Goal: Task Accomplishment & Management: Manage account settings

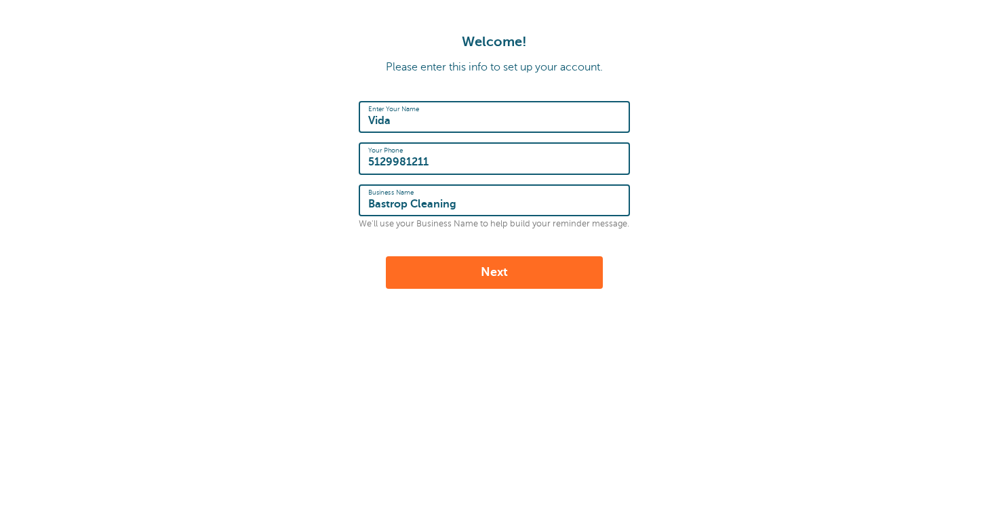
type input "Bastrop Cleaning"
click at [500, 281] on button "Next" at bounding box center [494, 272] width 217 height 33
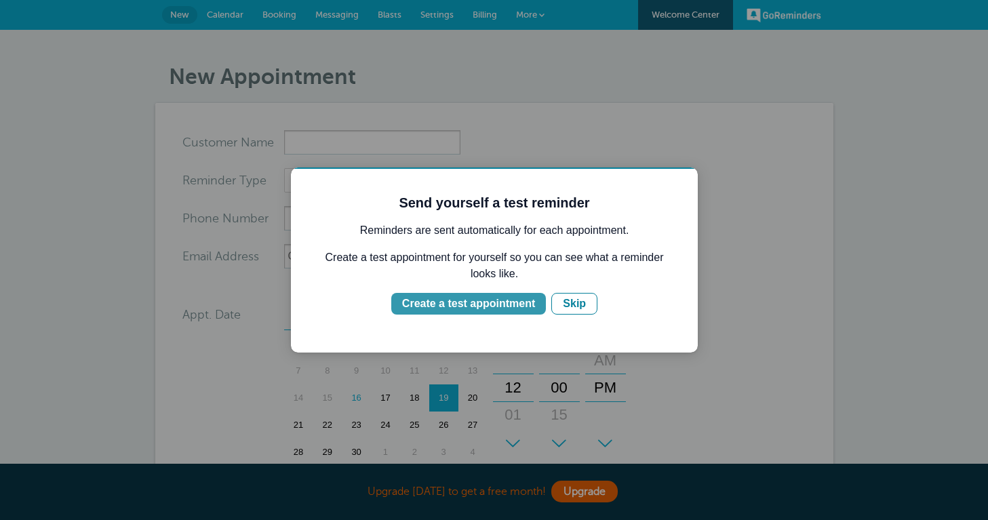
click at [502, 308] on div "Create a test appointment" at bounding box center [468, 304] width 133 height 16
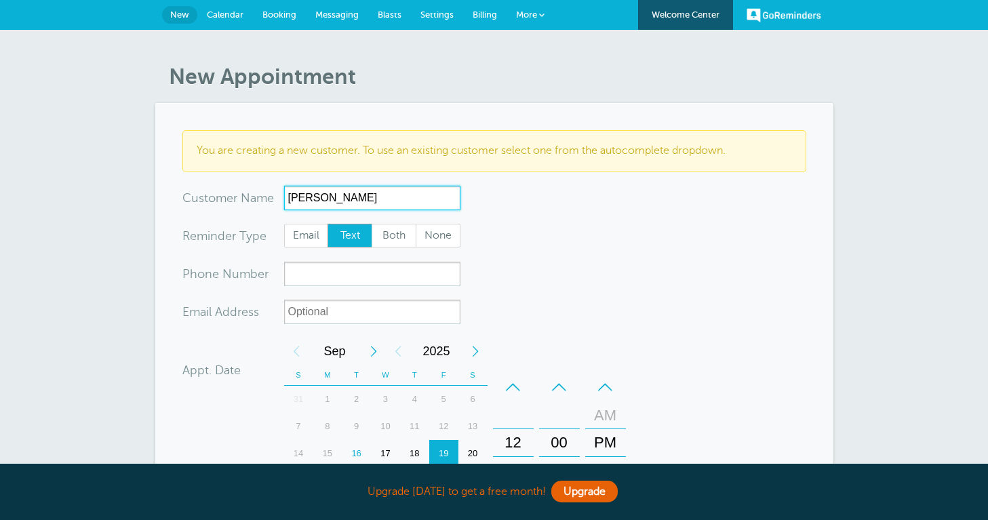
type input "[PERSON_NAME]"
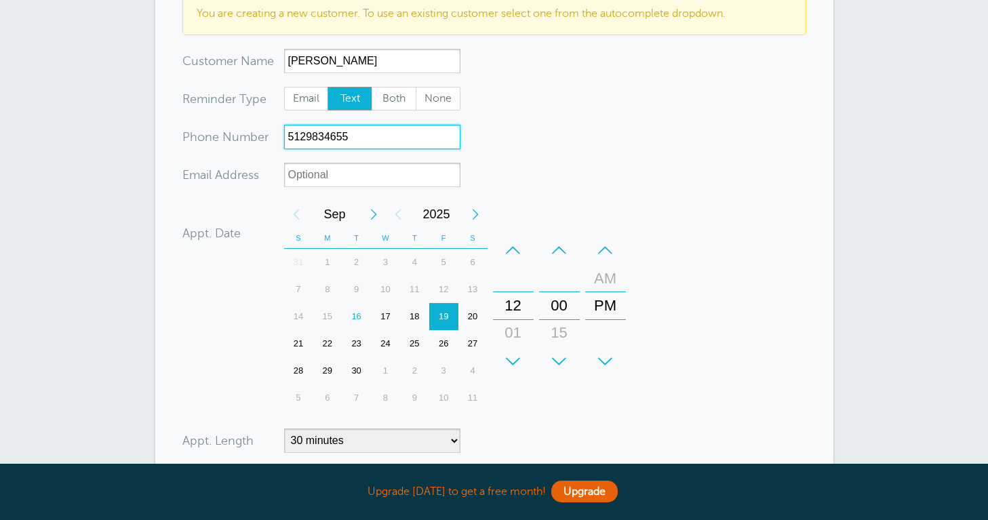
scroll to position [140, 0]
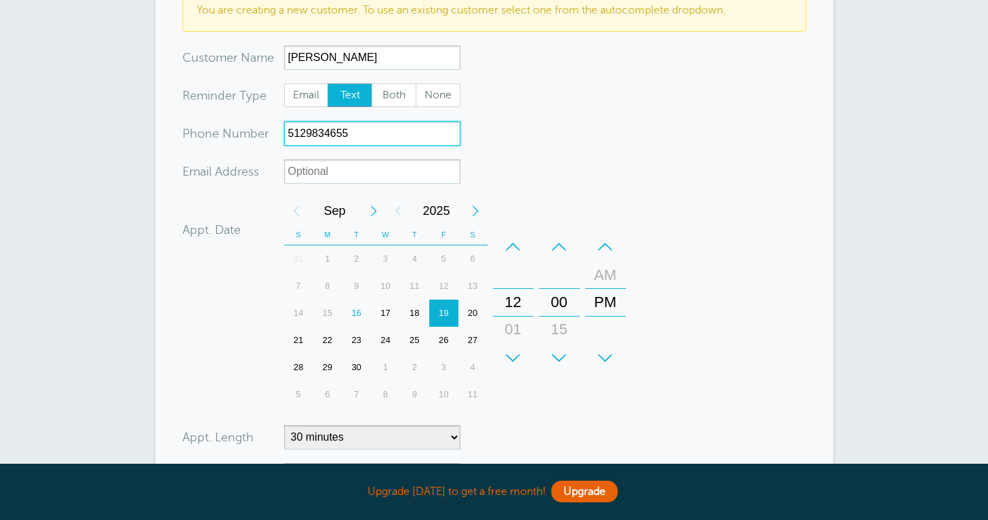
click at [446, 313] on div "19" at bounding box center [443, 313] width 29 height 27
click at [516, 331] on div "01" at bounding box center [513, 329] width 33 height 27
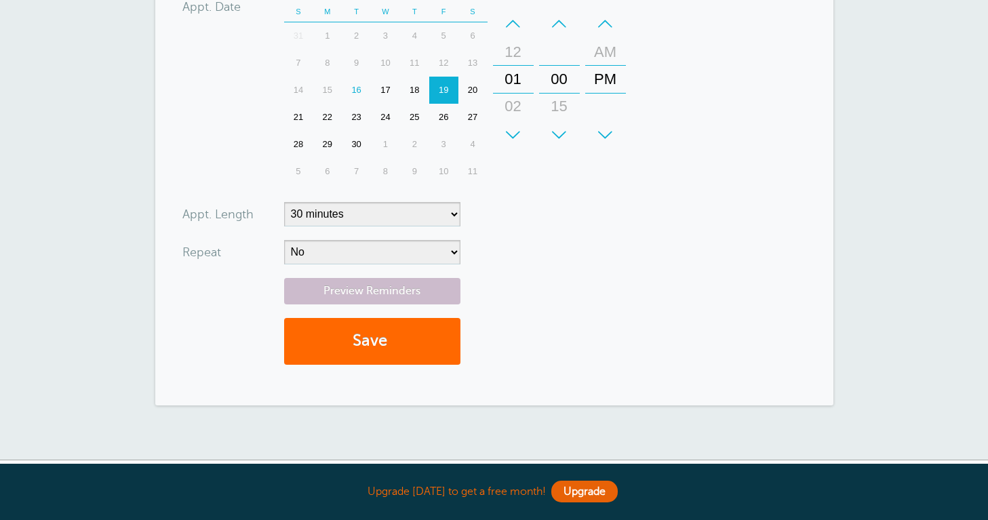
scroll to position [397, 0]
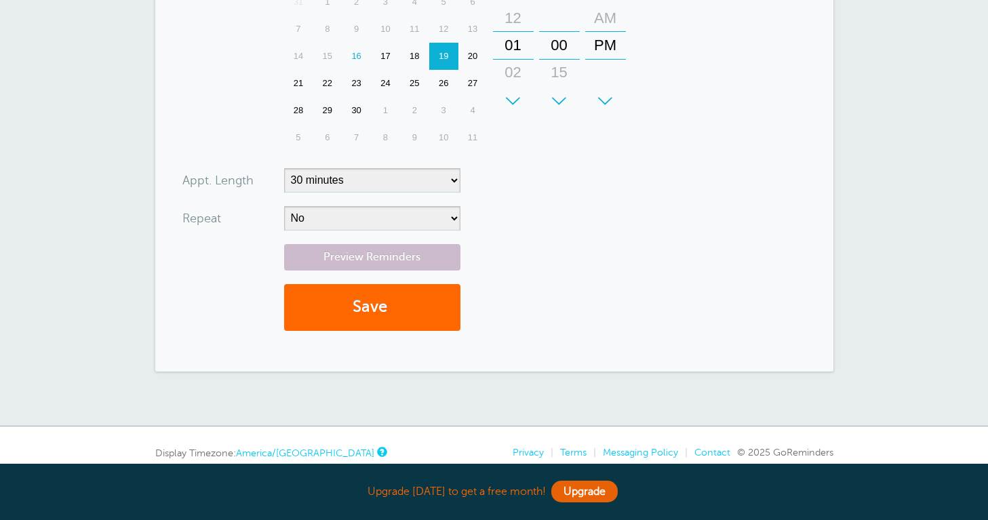
click at [510, 97] on div "+" at bounding box center [513, 100] width 41 height 27
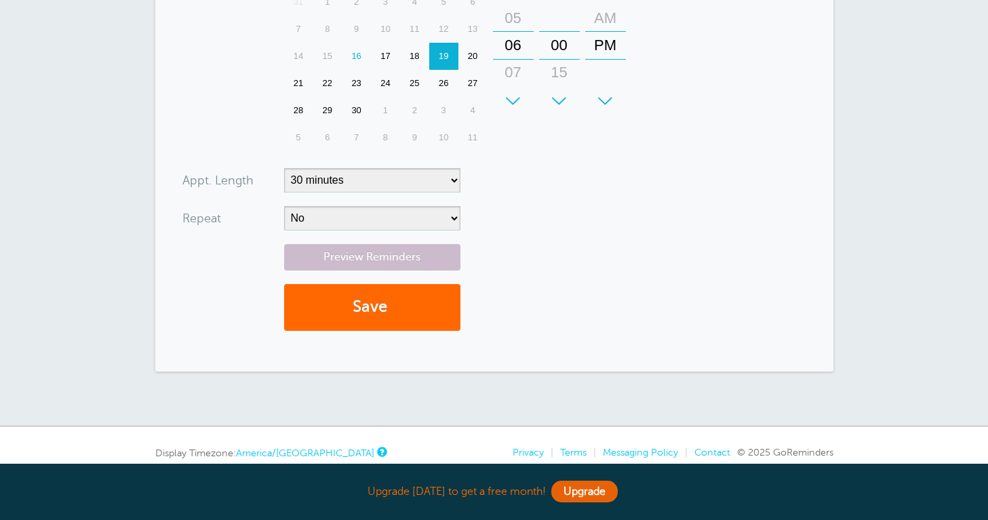
click at [510, 97] on div "+" at bounding box center [513, 100] width 41 height 27
click at [514, 72] on div "08" at bounding box center [513, 72] width 33 height 27
click at [599, 16] on div "AM" at bounding box center [605, 18] width 33 height 27
type input "5129834655"
select select "120"
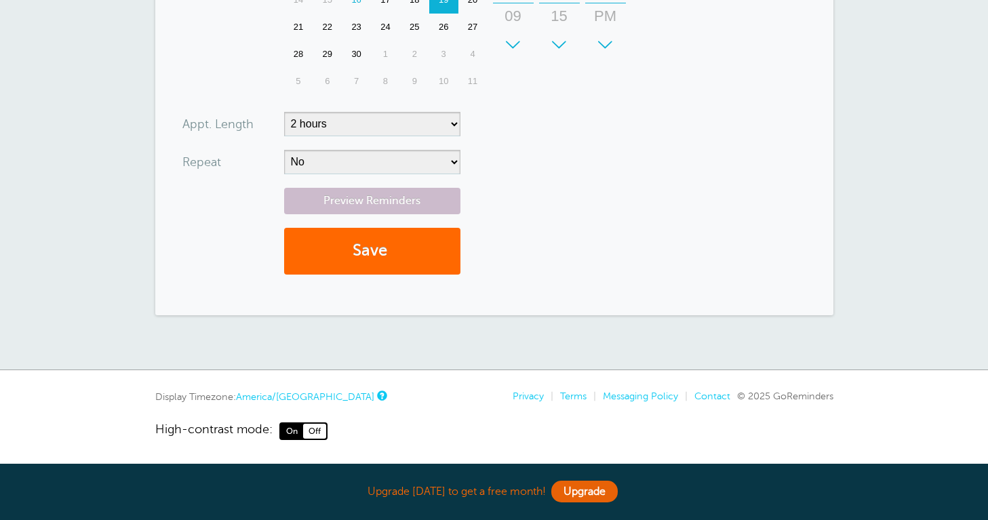
scroll to position [0, 219]
select select "RRULE:FREQ=WEEKLY"
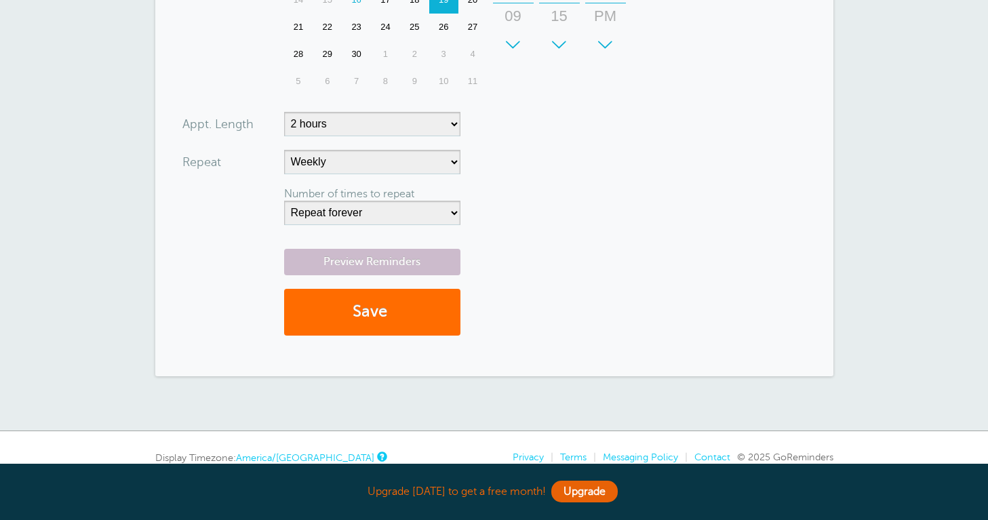
click at [371, 319] on button "Save" at bounding box center [372, 312] width 176 height 47
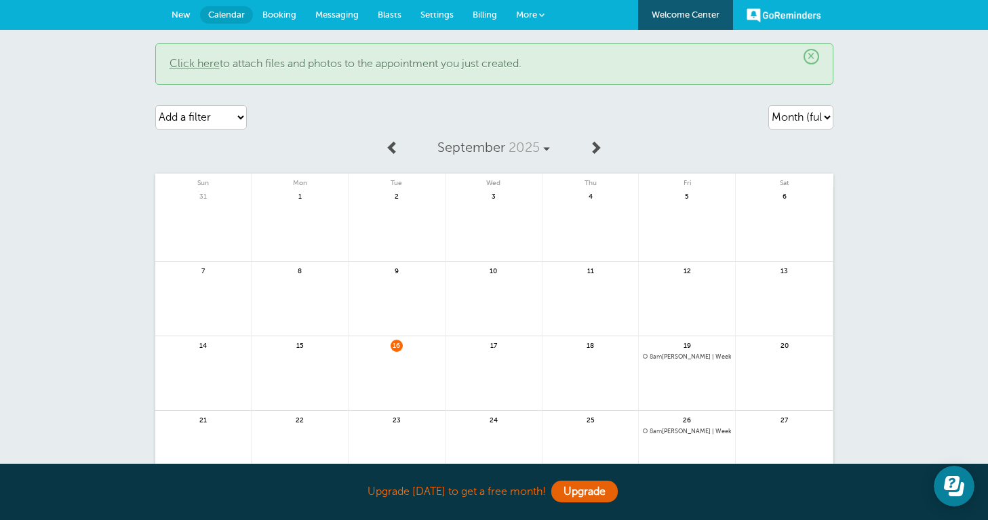
click at [672, 354] on span "8am Isabel | Weekly" at bounding box center [687, 356] width 88 height 7
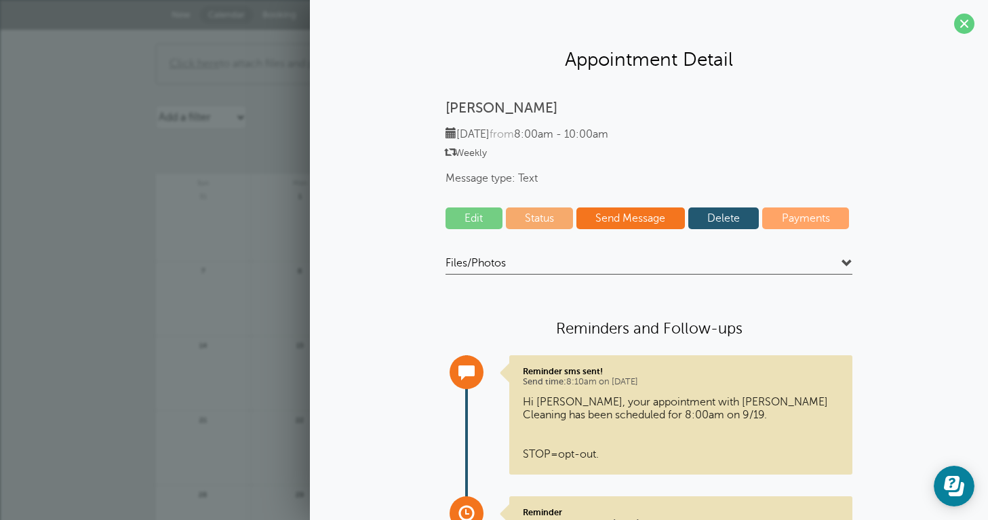
click at [630, 216] on link "Send Message" at bounding box center [630, 218] width 108 height 22
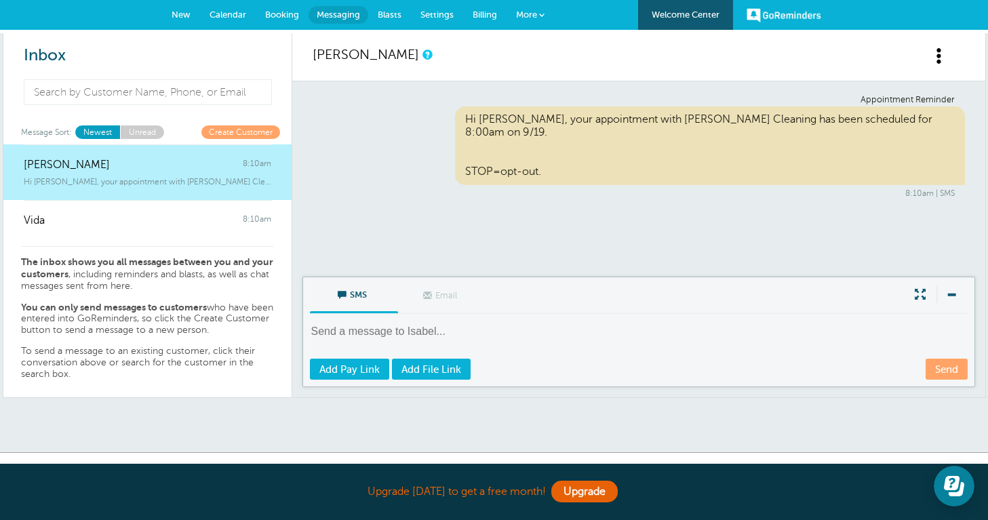
click at [592, 108] on div "Hi [PERSON_NAME], your appointment with [PERSON_NAME] Cleaning has been schedul…" at bounding box center [710, 145] width 510 height 79
click at [948, 370] on link "Send" at bounding box center [946, 369] width 42 height 21
click at [404, 324] on textarea at bounding box center [640, 340] width 660 height 33
type textarea "Hi Isabel"
click at [233, 15] on span "Calendar" at bounding box center [227, 14] width 37 height 10
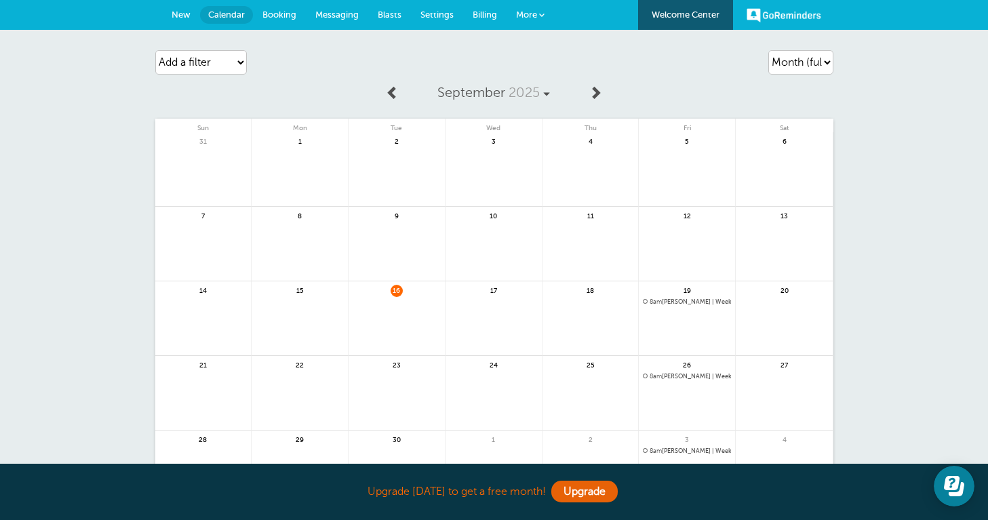
click at [688, 302] on span "8am [PERSON_NAME] | Weekly" at bounding box center [687, 301] width 88 height 7
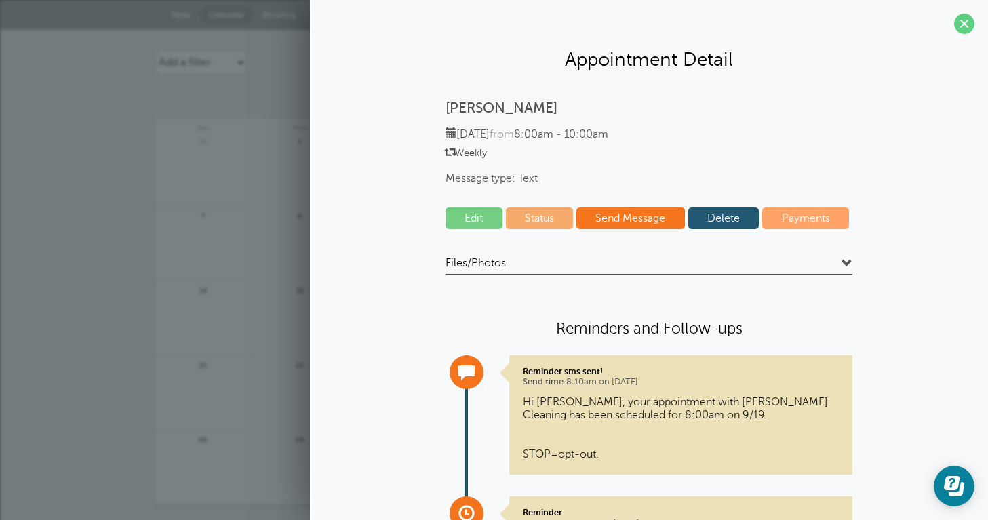
click at [453, 131] on span at bounding box center [450, 133] width 11 height 11
click at [471, 216] on link "Edit" at bounding box center [473, 218] width 57 height 22
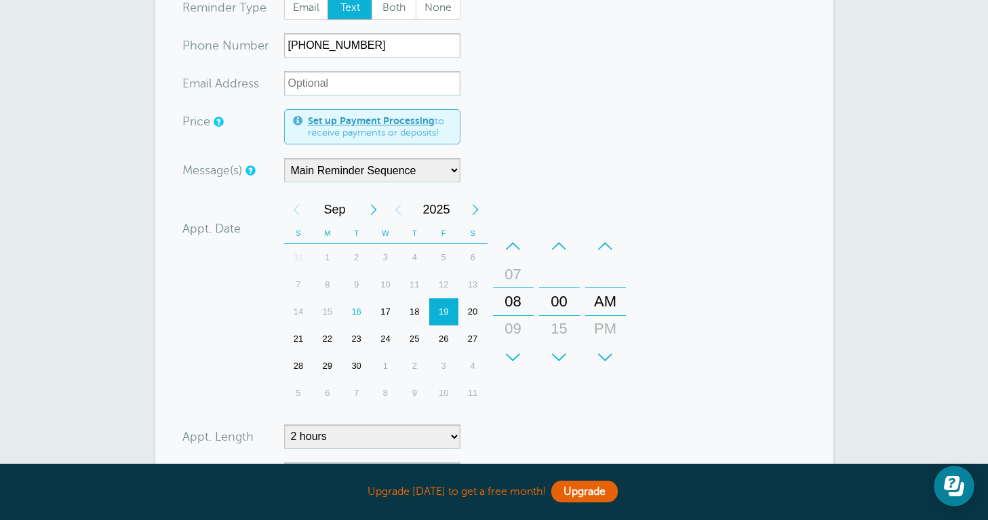
scroll to position [248, 0]
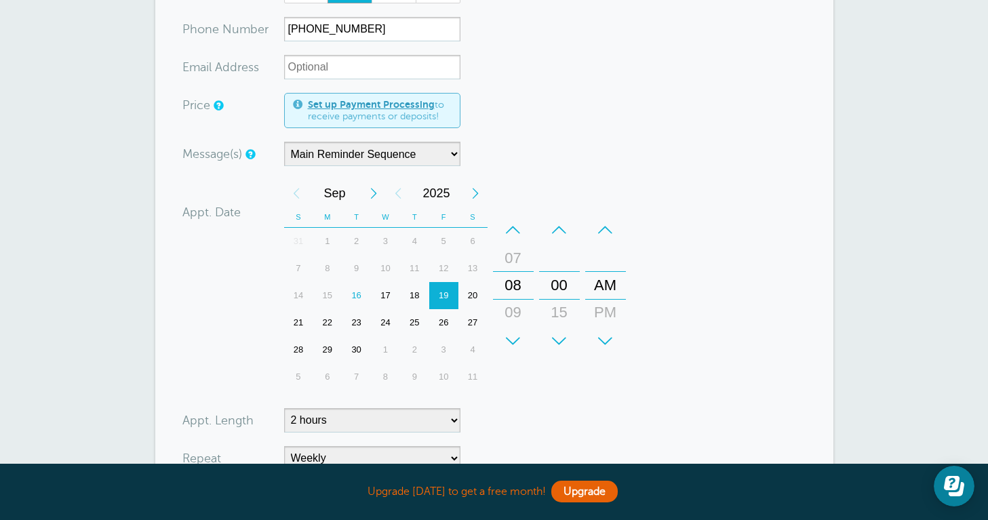
click at [386, 297] on div "17" at bounding box center [385, 295] width 29 height 27
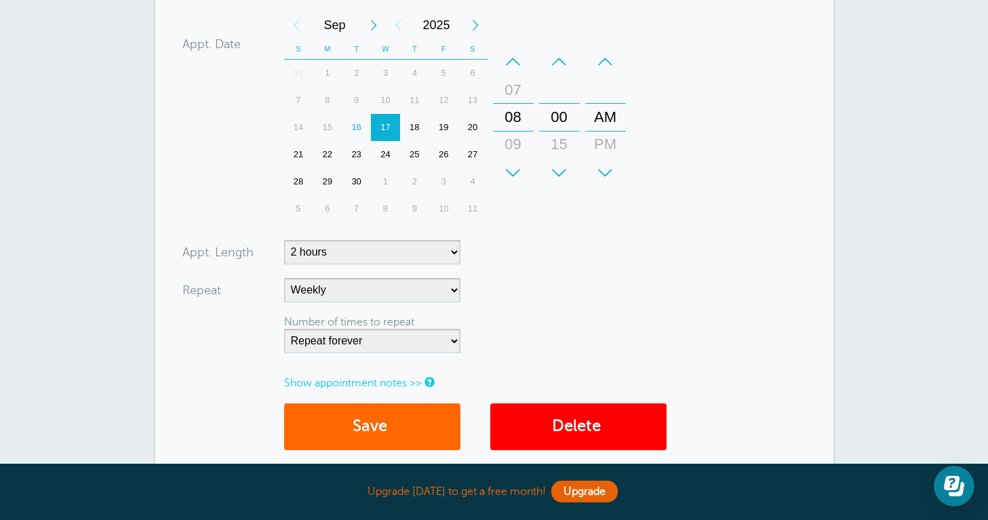
scroll to position [446, 0]
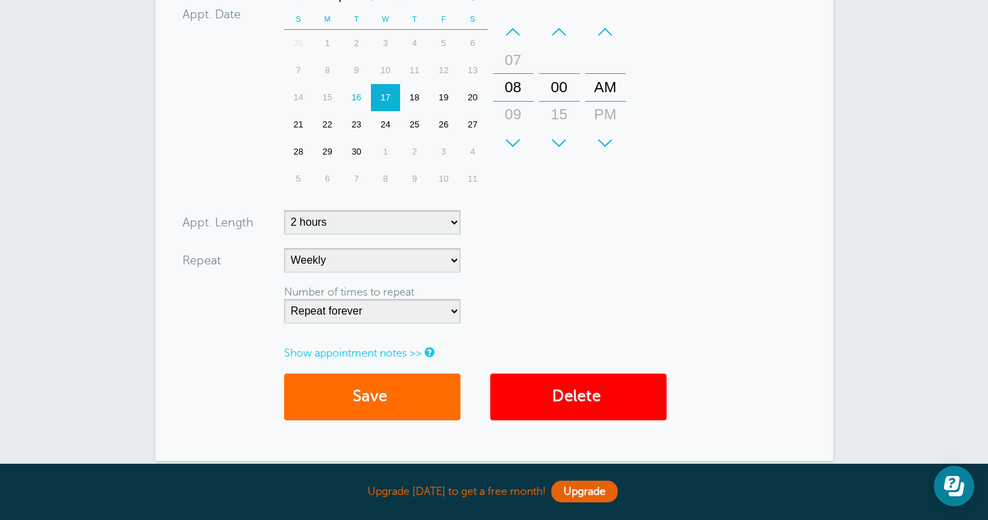
click at [381, 403] on button "Save" at bounding box center [372, 396] width 176 height 47
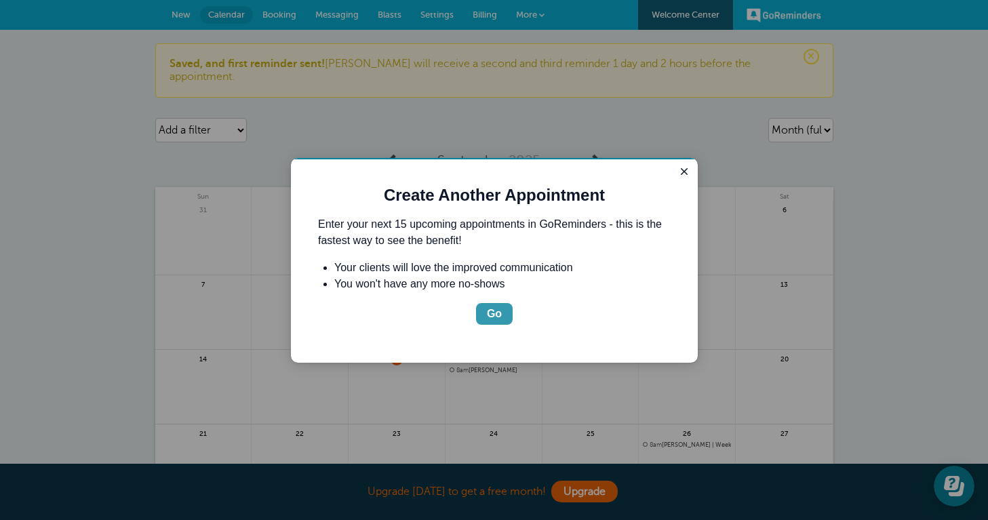
click at [495, 312] on div "Go" at bounding box center [494, 314] width 15 height 16
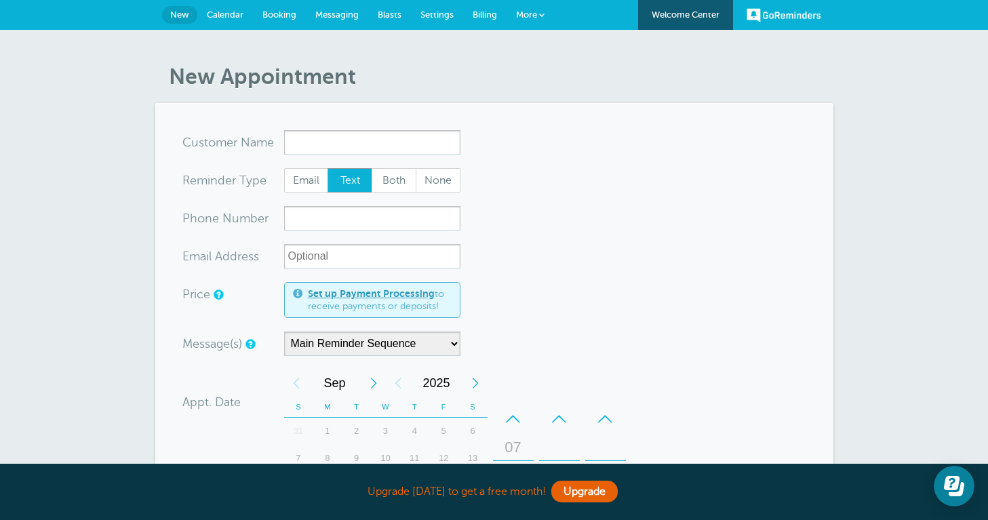
click at [218, 16] on span "Calendar" at bounding box center [225, 14] width 37 height 10
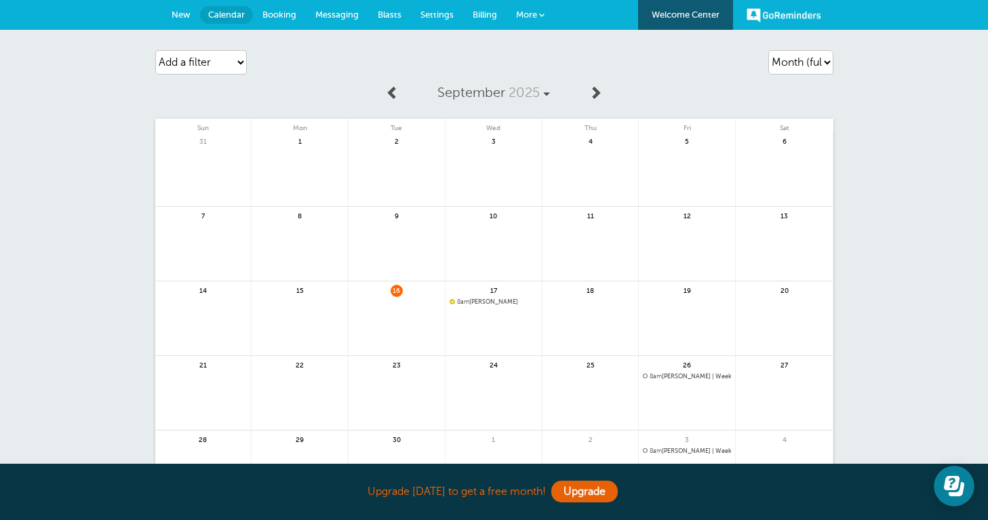
click at [469, 301] on span "8am" at bounding box center [463, 301] width 12 height 7
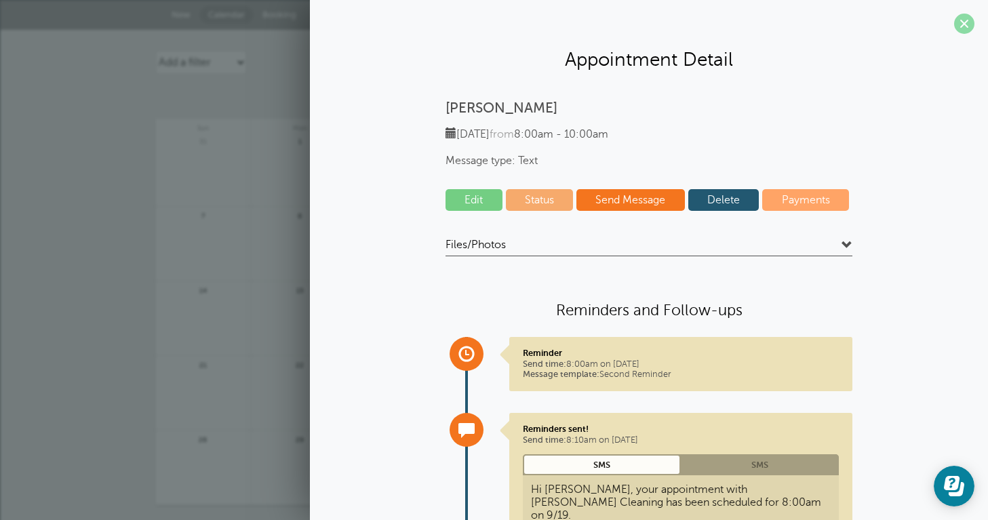
click at [961, 28] on span at bounding box center [964, 24] width 20 height 20
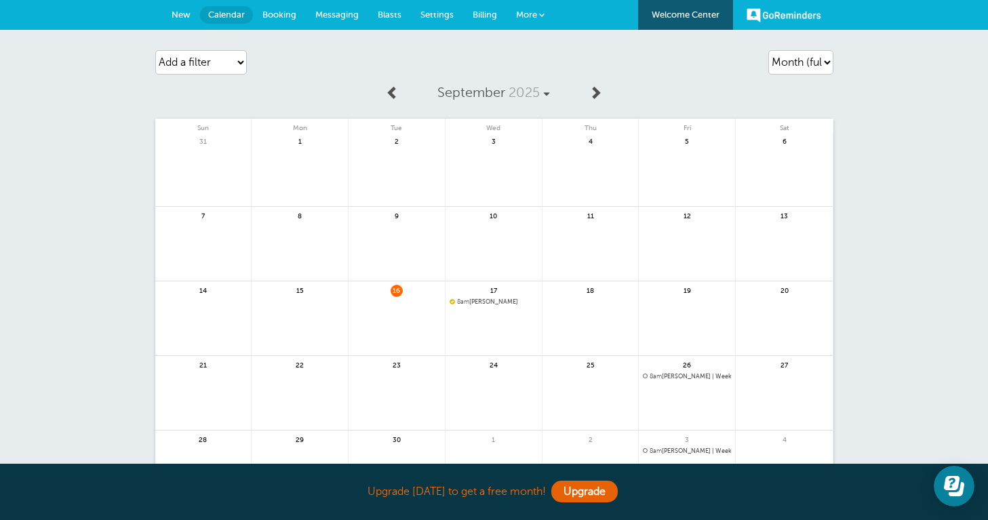
click at [285, 16] on span "Booking" at bounding box center [279, 14] width 34 height 10
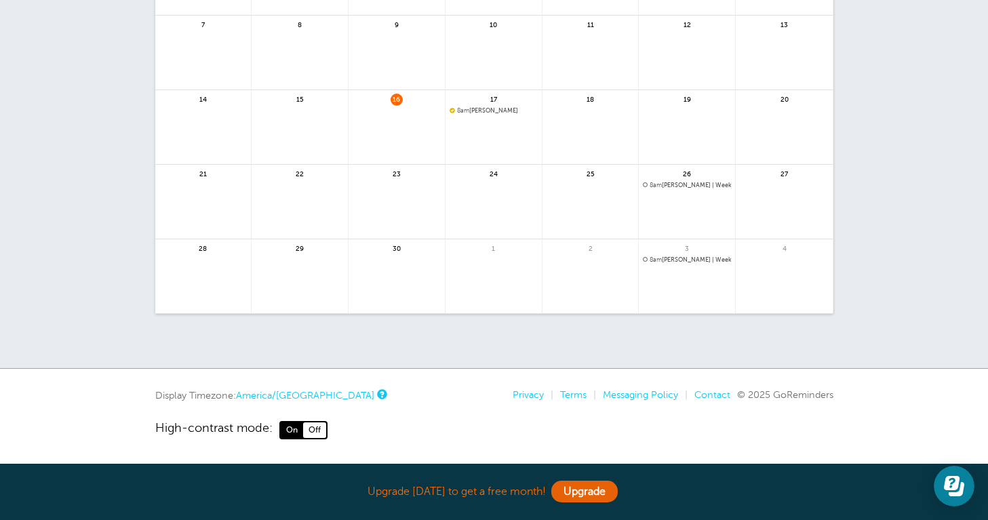
scroll to position [132, 0]
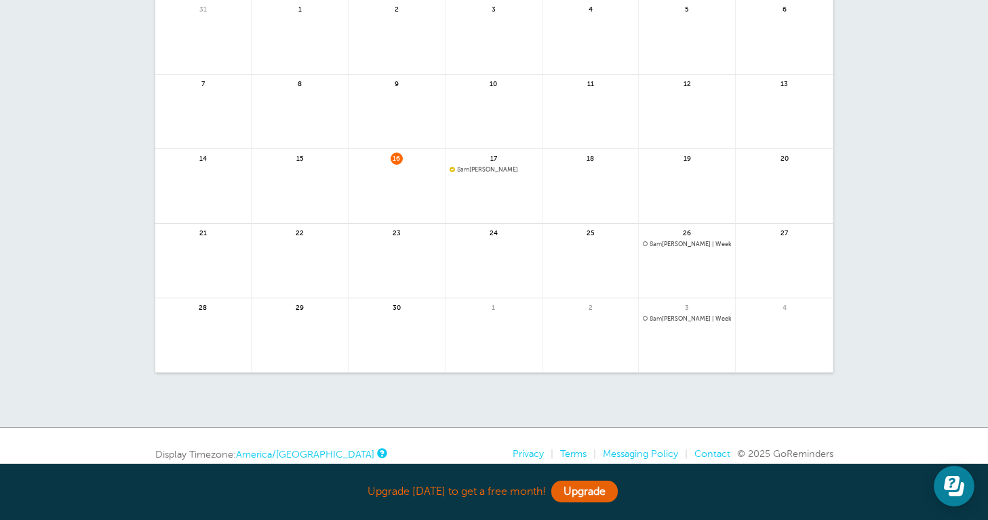
click at [407, 161] on div "16" at bounding box center [396, 186] width 97 height 75
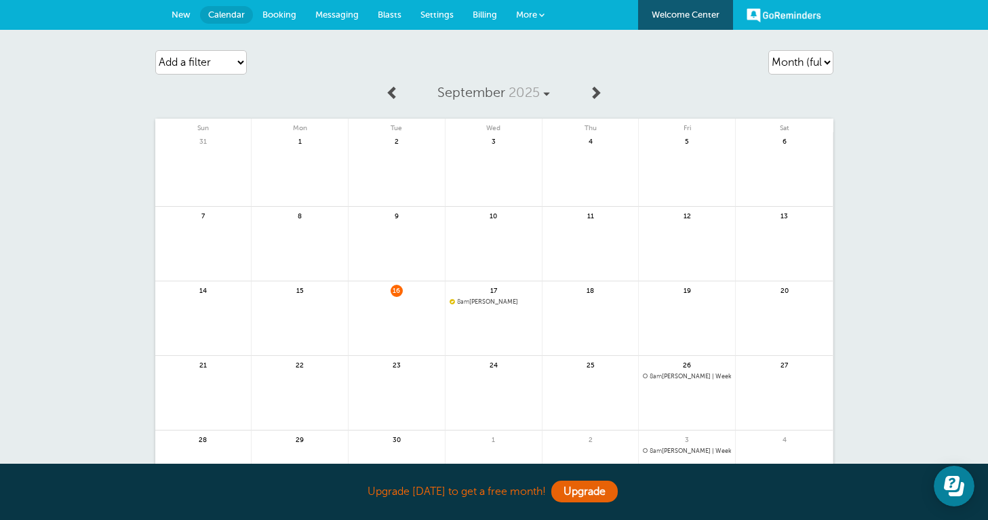
scroll to position [0, 0]
click at [186, 14] on span "New" at bounding box center [180, 14] width 19 height 10
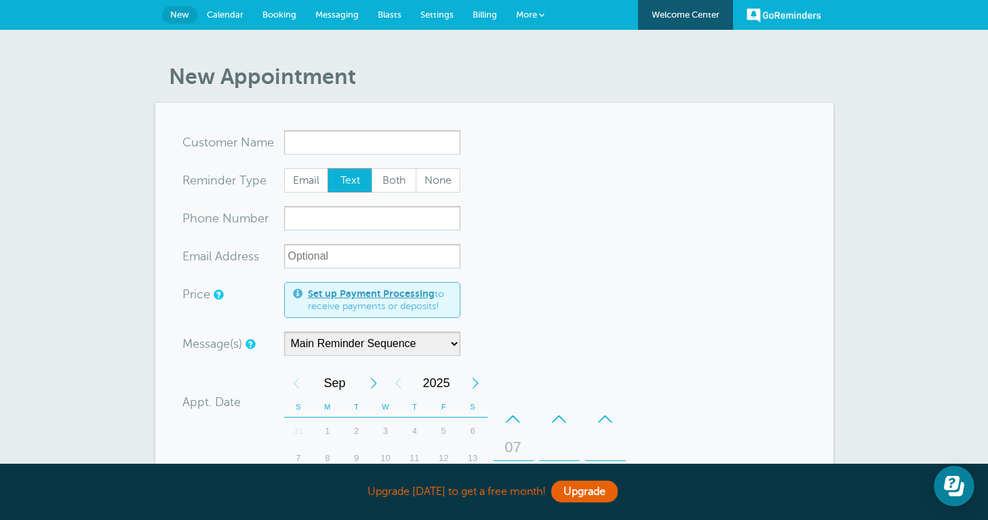
type input "V"
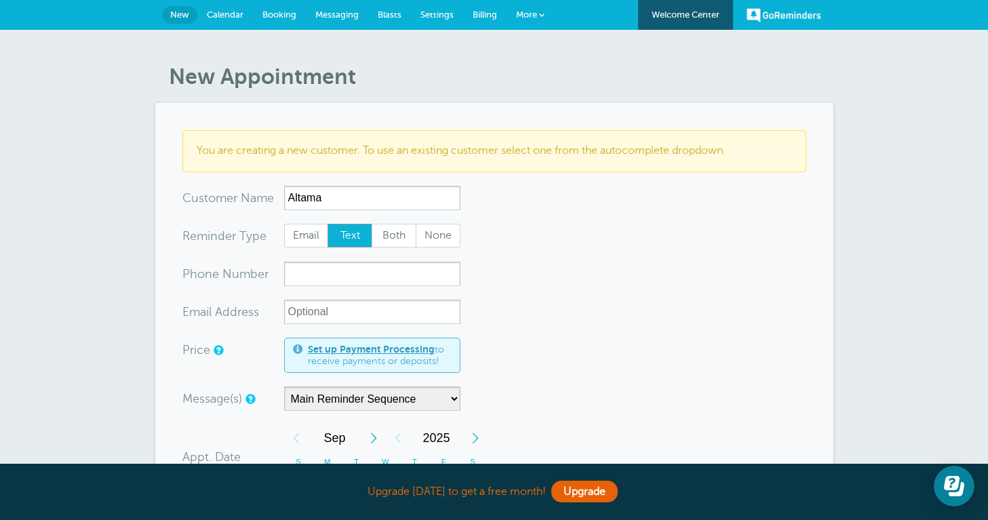
type input "Altama"
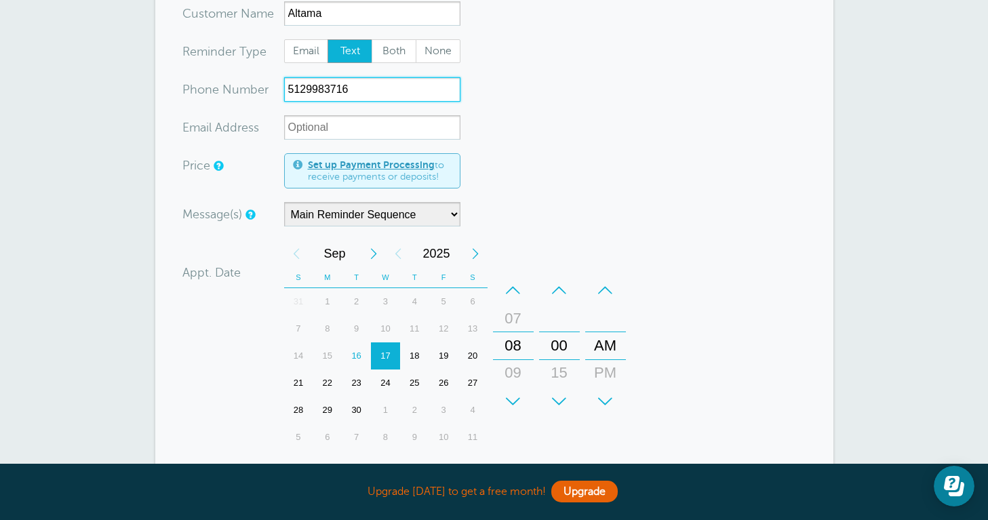
scroll to position [192, 0]
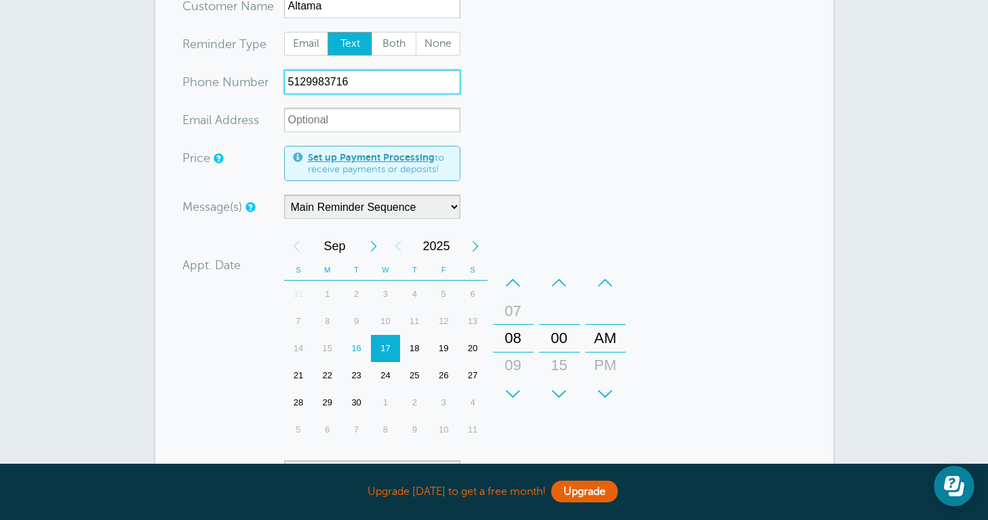
click at [389, 350] on div "17" at bounding box center [385, 348] width 29 height 27
click at [520, 363] on div "09" at bounding box center [513, 365] width 33 height 27
click at [601, 362] on div "PM" at bounding box center [605, 365] width 33 height 27
click at [605, 312] on div "AM" at bounding box center [605, 311] width 33 height 27
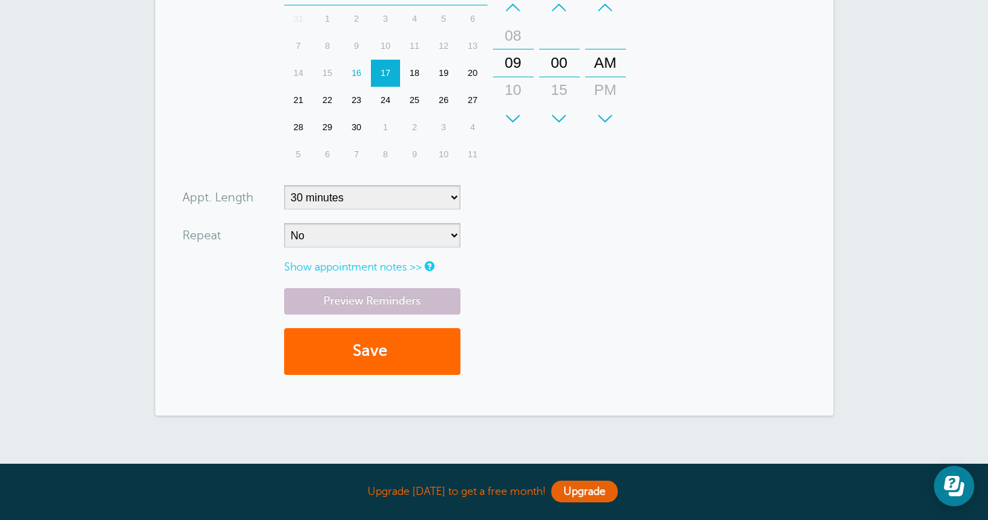
scroll to position [468, 0]
type input "5129983716"
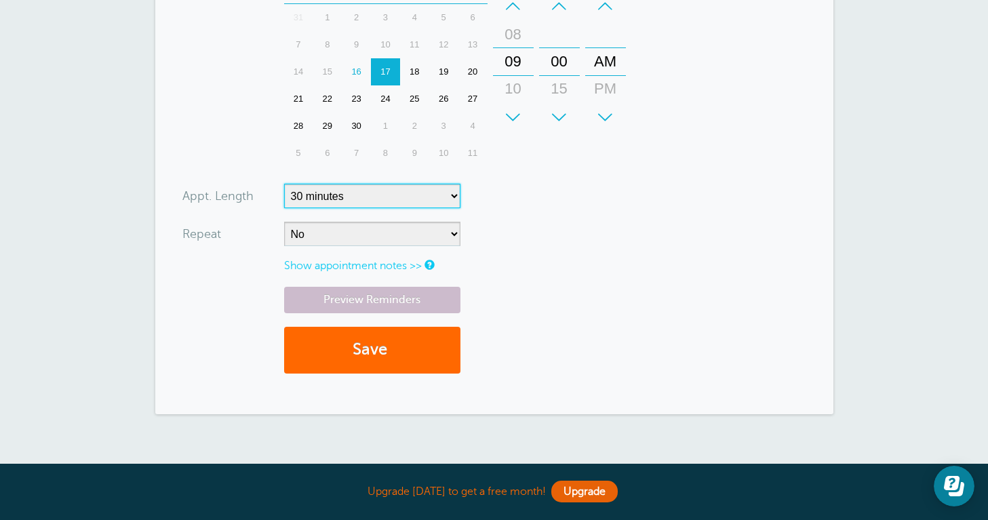
select select "120"
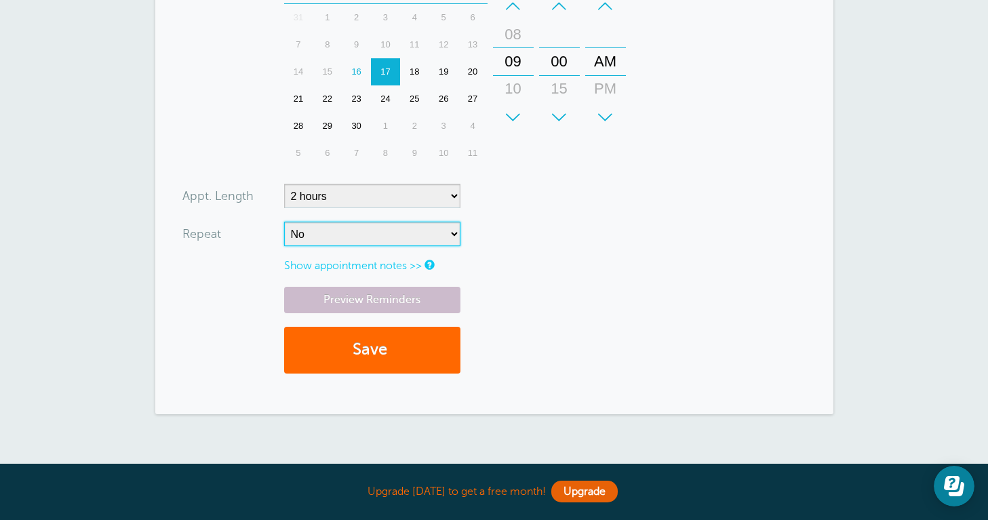
select select "RRULE:FREQ=WEEKLY"
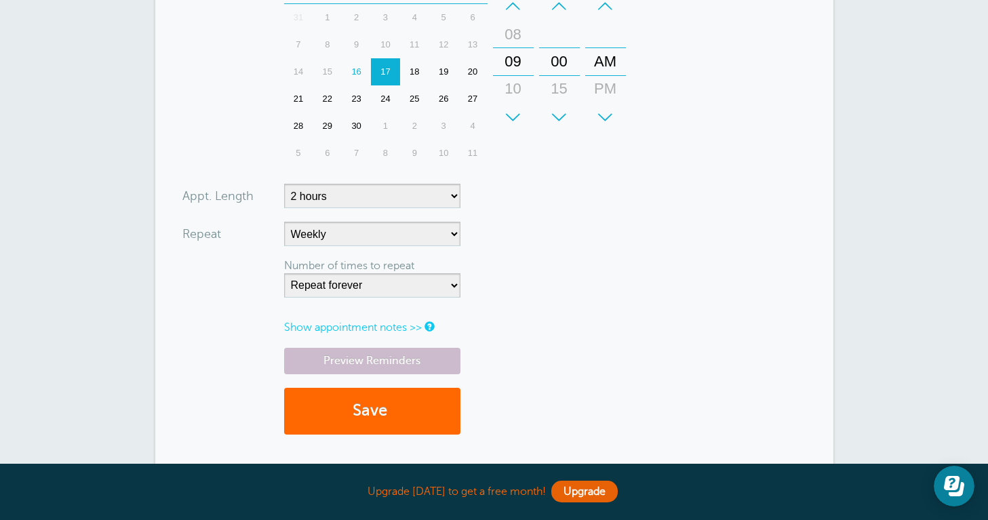
click at [401, 324] on link "Show appointment notes >>" at bounding box center [353, 327] width 138 height 12
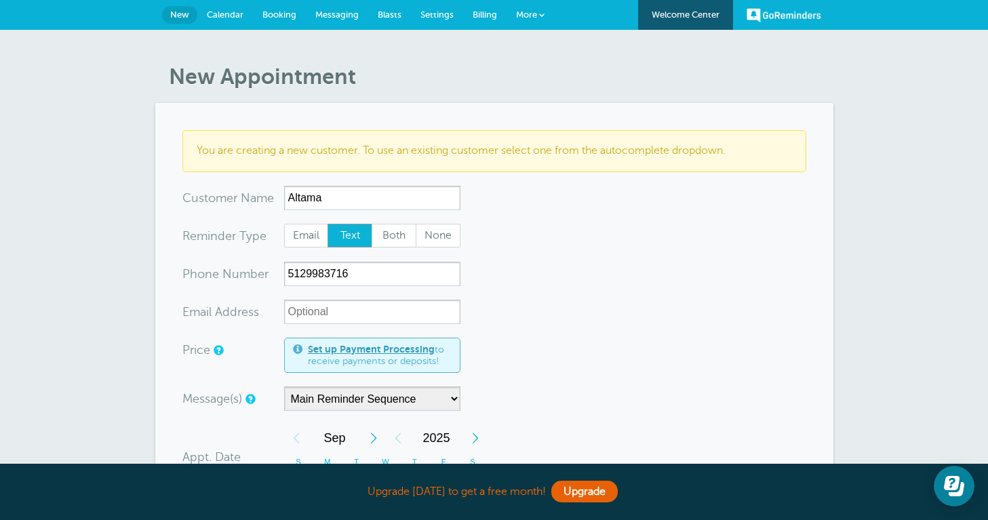
scroll to position [0, 0]
click at [434, 15] on span "Settings" at bounding box center [436, 14] width 33 height 10
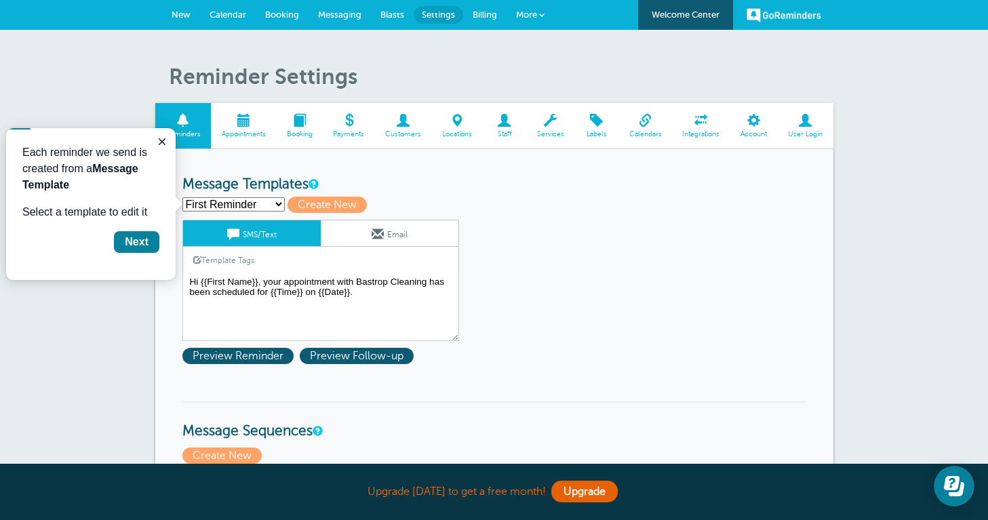
click at [441, 16] on span "Settings" at bounding box center [438, 14] width 33 height 10
click at [463, 275] on div "First Reminder Save Cancel SMS/Text Email Template Tags Copy SMS Click to add a…" at bounding box center [338, 280] width 312 height 121
click at [162, 143] on icon "Close guide" at bounding box center [162, 141] width 11 height 11
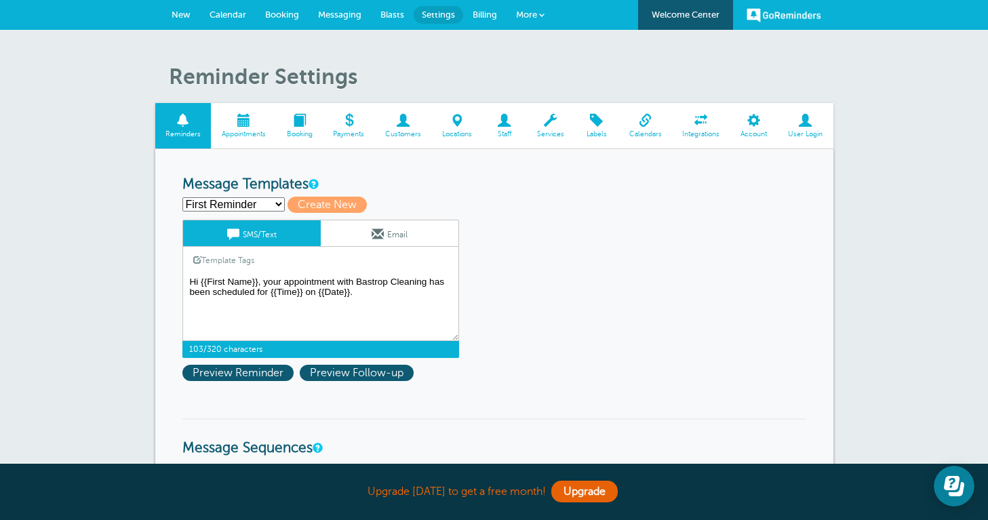
click at [264, 286] on textarea "Hi {{First Name}}, your appointment with Bastrop Cleaning has been scheduled fo…" at bounding box center [320, 307] width 277 height 68
click at [262, 283] on textarea "Hi {{First Name}}, your appointment with Bastrop Cleaning has been scheduled fo…" at bounding box center [320, 307] width 277 height 68
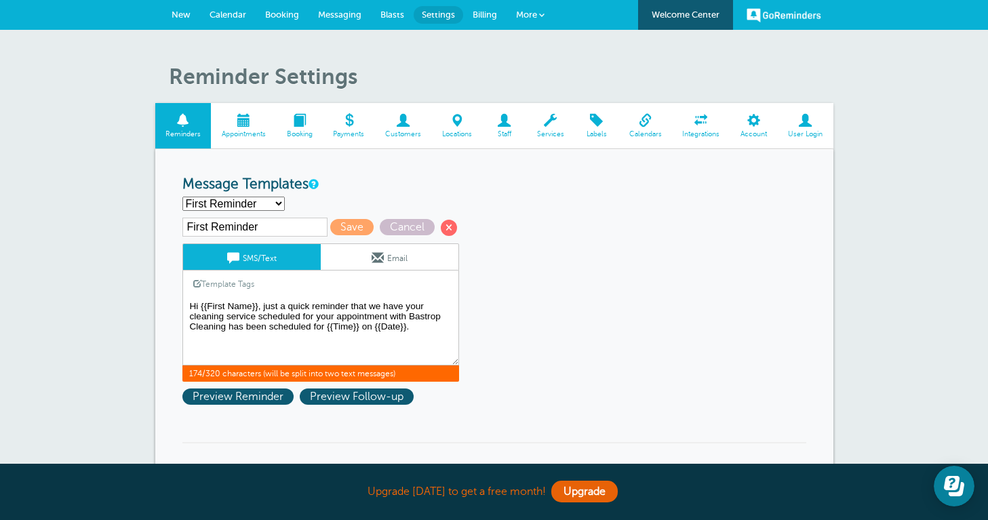
drag, startPoint x: 323, startPoint y: 323, endPoint x: 318, endPoint y: 314, distance: 9.8
click at [318, 313] on textarea "Hi {{First Name}}, your appointment with Bastrop Cleaning has been scheduled fo…" at bounding box center [320, 332] width 277 height 68
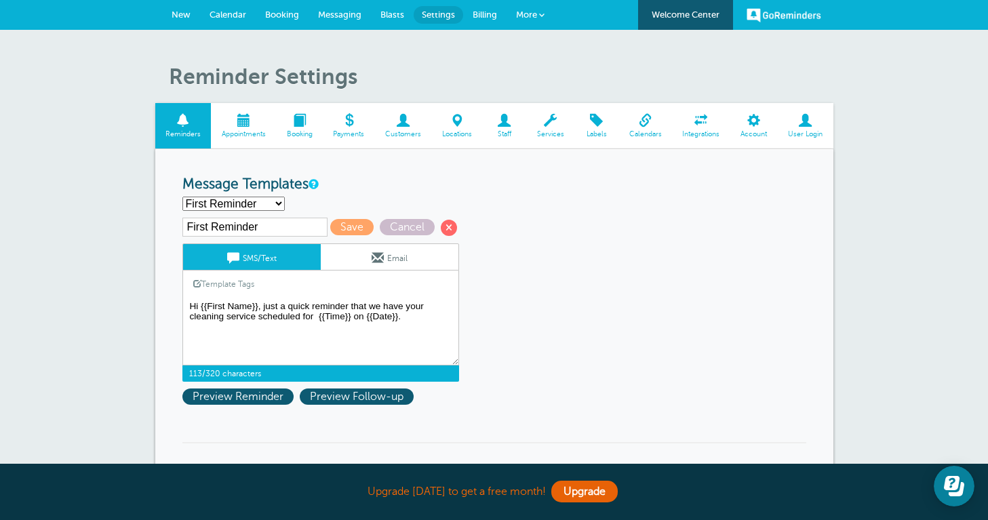
click at [415, 314] on textarea "Hi {{First Name}}, your appointment with Bastrop Cleaning has been scheduled fo…" at bounding box center [320, 332] width 277 height 68
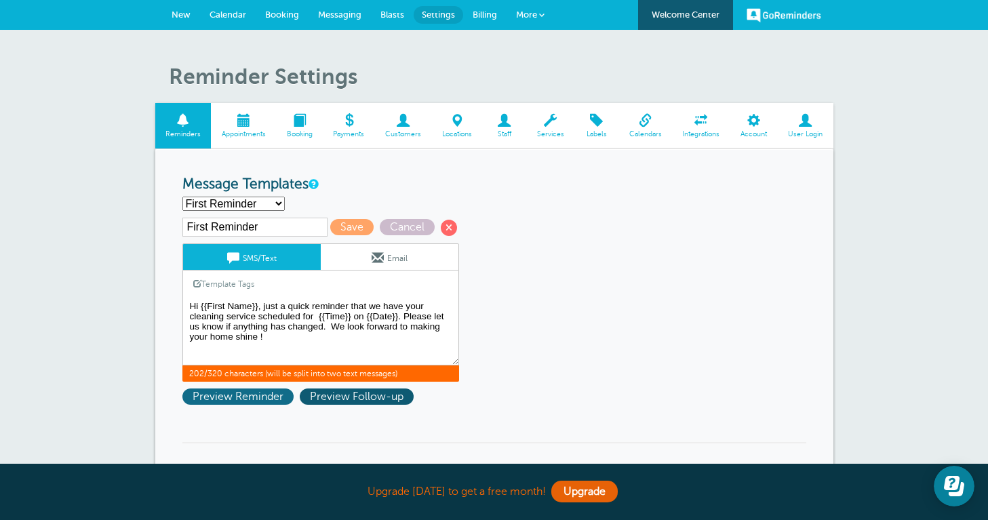
type textarea "Hi {{First Name}}, just a quick reminder that we have your cleaning service sch…"
click at [264, 397] on span "Preview Reminder" at bounding box center [237, 396] width 111 height 16
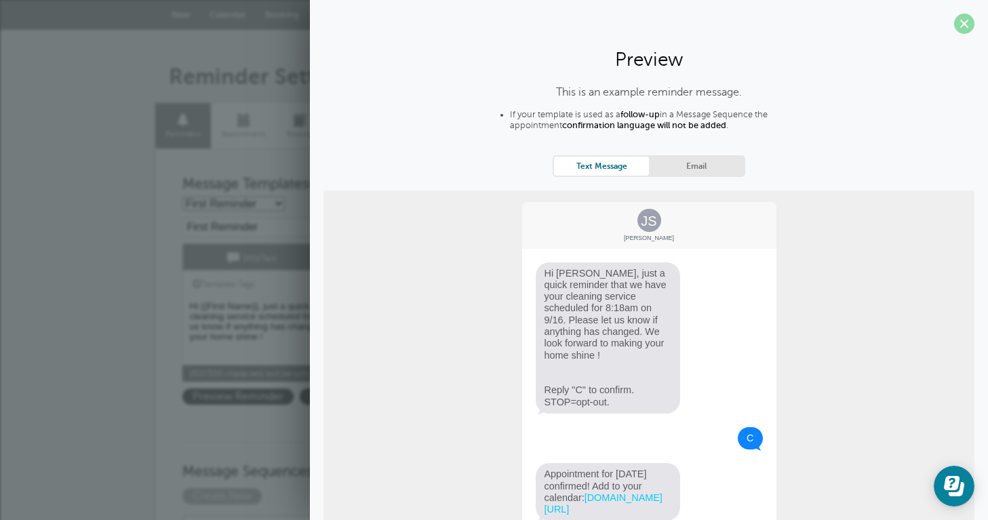
click at [966, 24] on span at bounding box center [964, 24] width 20 height 20
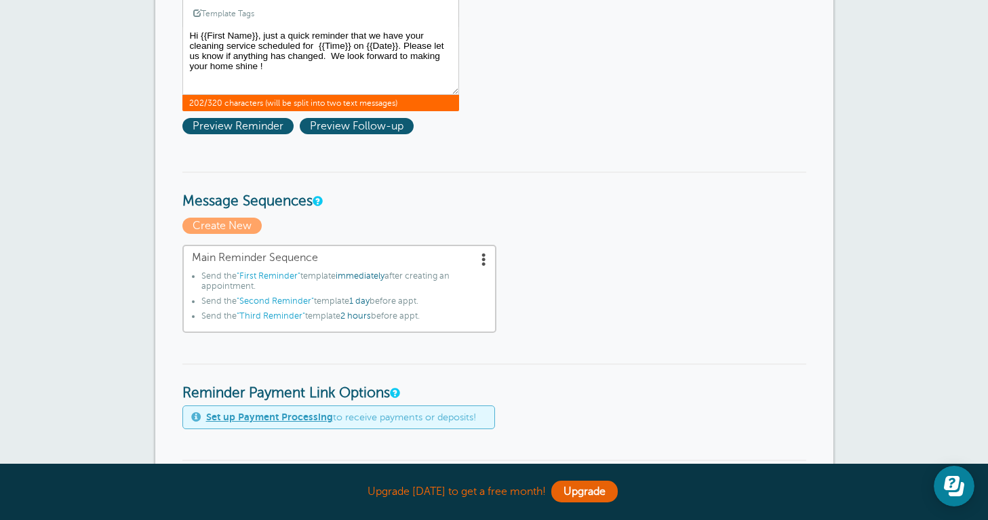
scroll to position [271, 0]
click at [485, 261] on span at bounding box center [484, 258] width 14 height 14
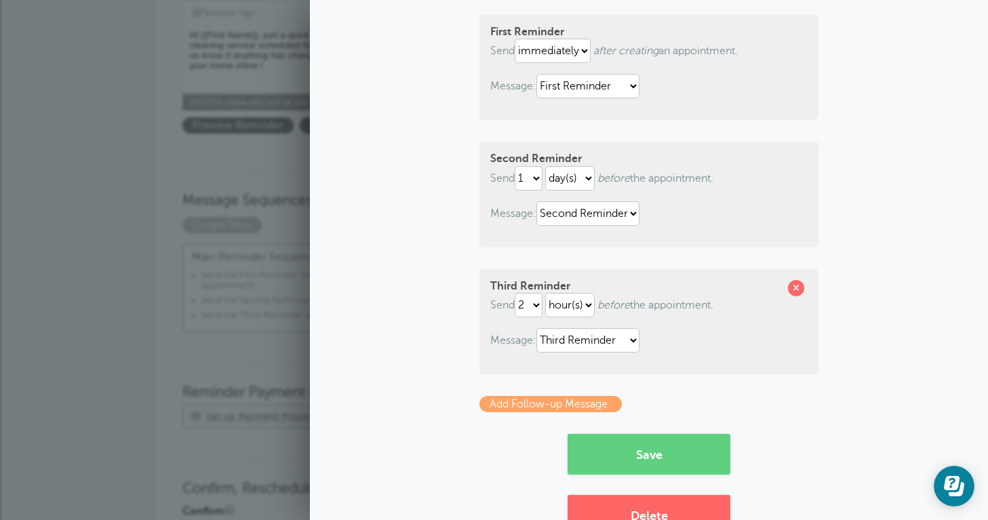
scroll to position [163, 0]
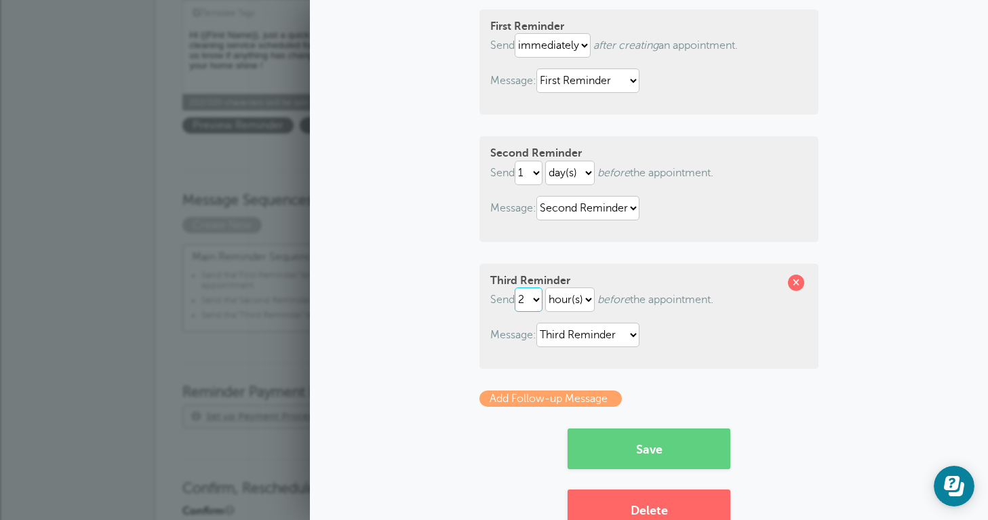
select select "1"
click at [664, 460] on button "Save" at bounding box center [648, 448] width 163 height 41
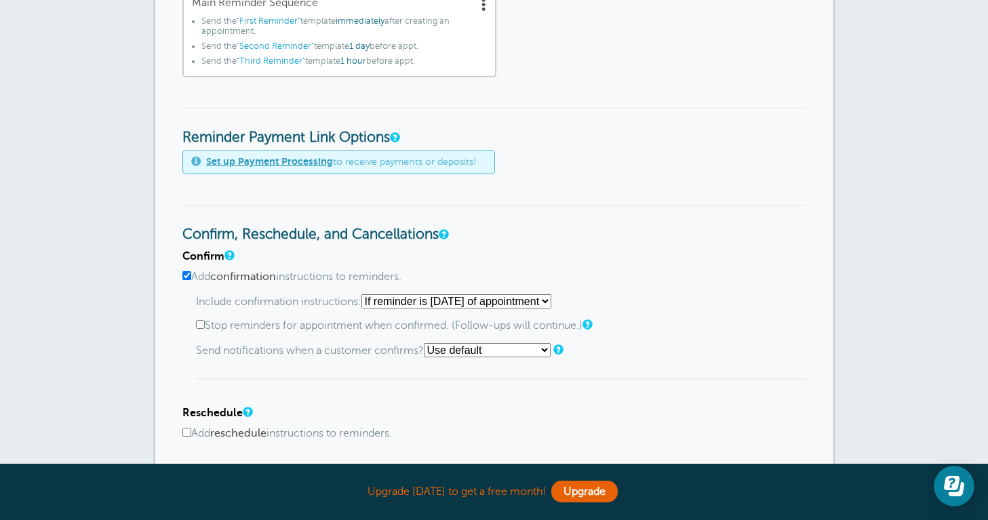
scroll to position [527, 0]
click at [203, 320] on input "Stop reminders for appointment when confirmed. (Follow-ups will continue.)" at bounding box center [200, 323] width 9 height 9
checkbox input "false"
select select "4"
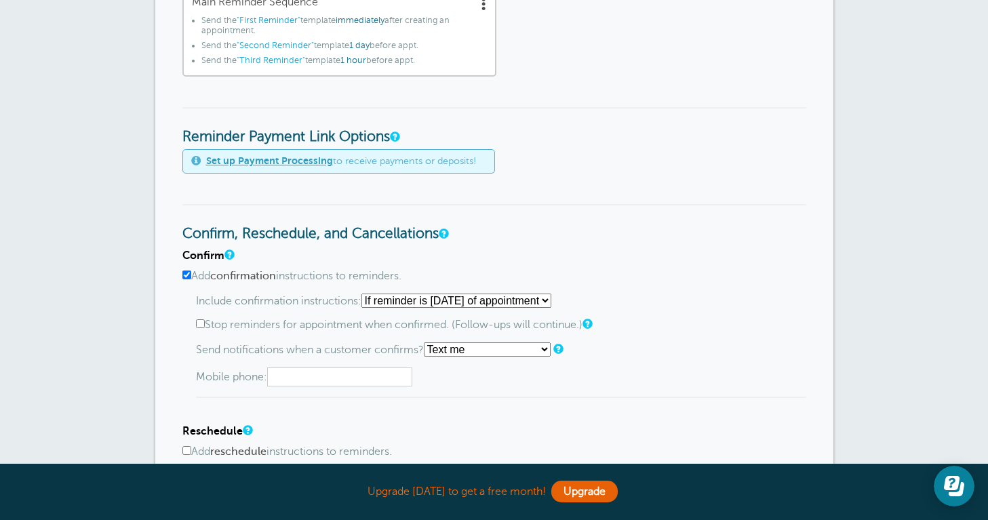
type input "5129980972"
click at [399, 396] on div "Confirm Add confirmation instructions to reminders. Include confirmation instru…" at bounding box center [494, 405] width 624 height 312
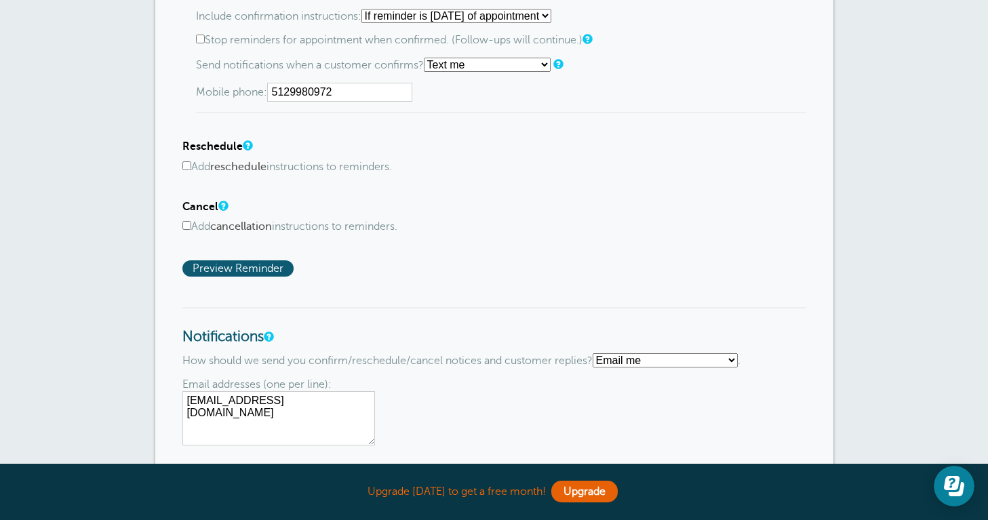
scroll to position [813, 0]
click at [188, 220] on input "Add cancellation instructions to reminders." at bounding box center [186, 224] width 9 height 9
checkbox input "true"
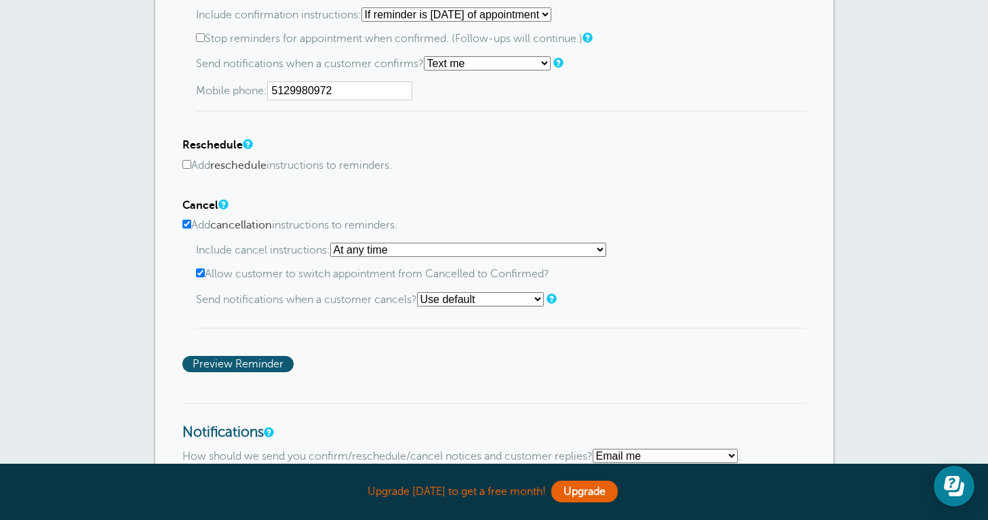
select select "1"
select select "4"
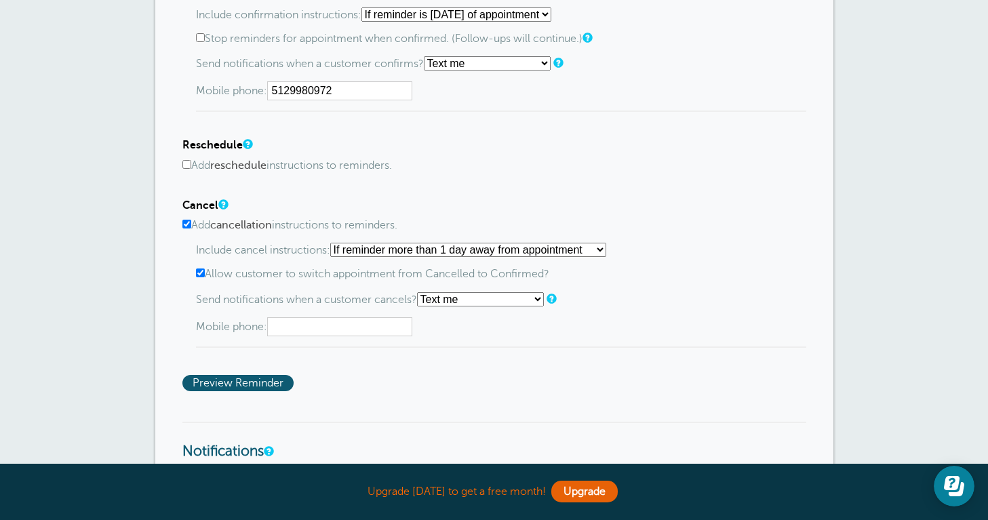
type input "5129980972"
click at [350, 87] on input "5129980972" at bounding box center [339, 90] width 145 height 19
type input "5129981211"
click at [364, 325] on input "5129980972" at bounding box center [339, 326] width 145 height 19
type input "5129981211"
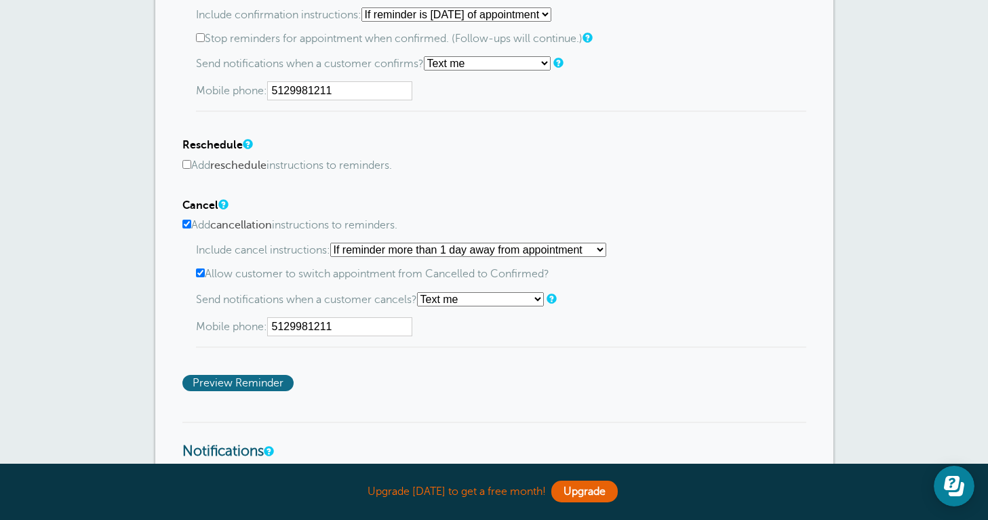
click at [249, 375] on span "Preview Reminder" at bounding box center [237, 383] width 111 height 16
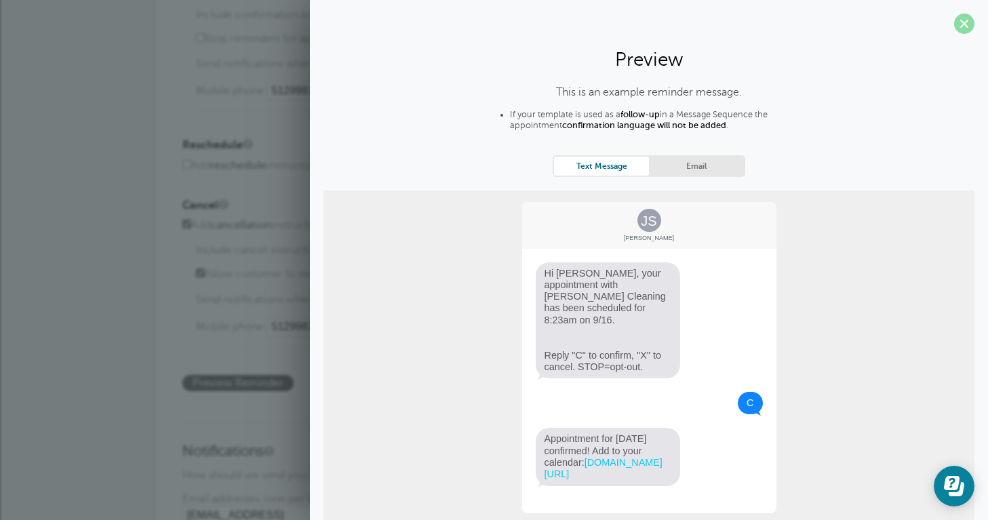
click at [956, 21] on span at bounding box center [964, 24] width 20 height 20
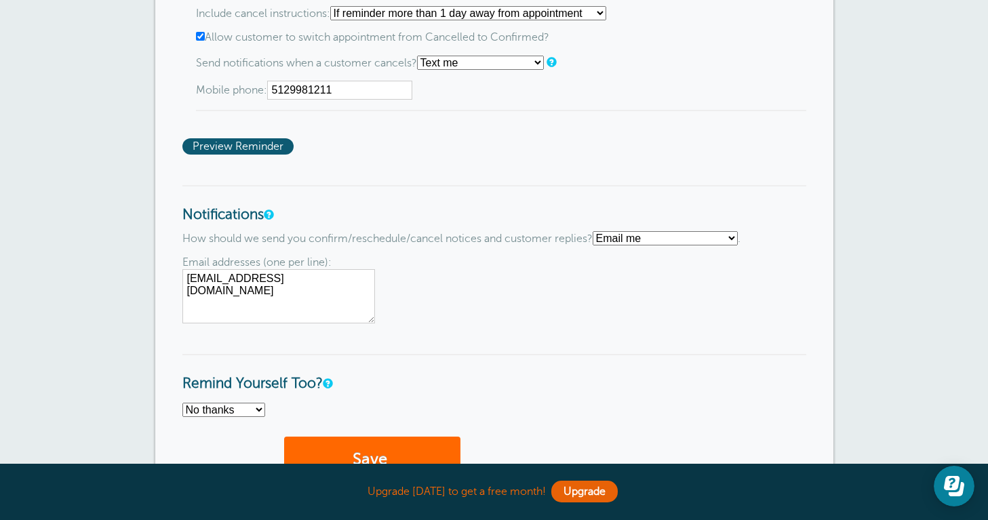
scroll to position [1051, 0]
select select "4"
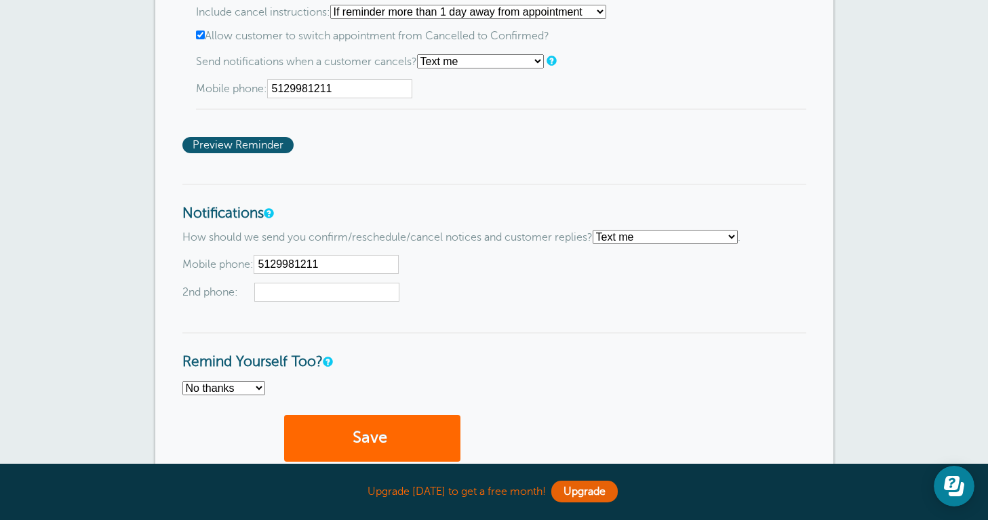
type input "5129981211"
type input "512998"
type input "5129980972"
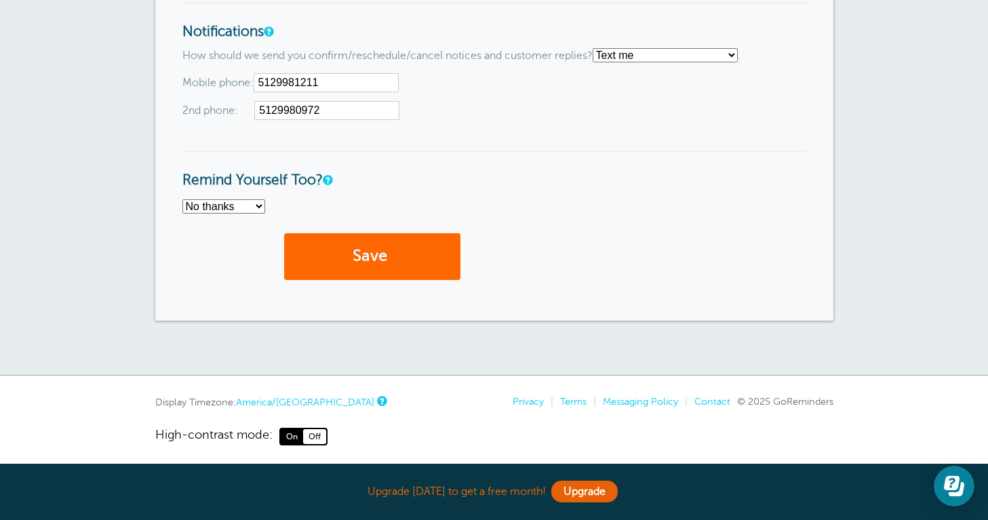
scroll to position [1232, 0]
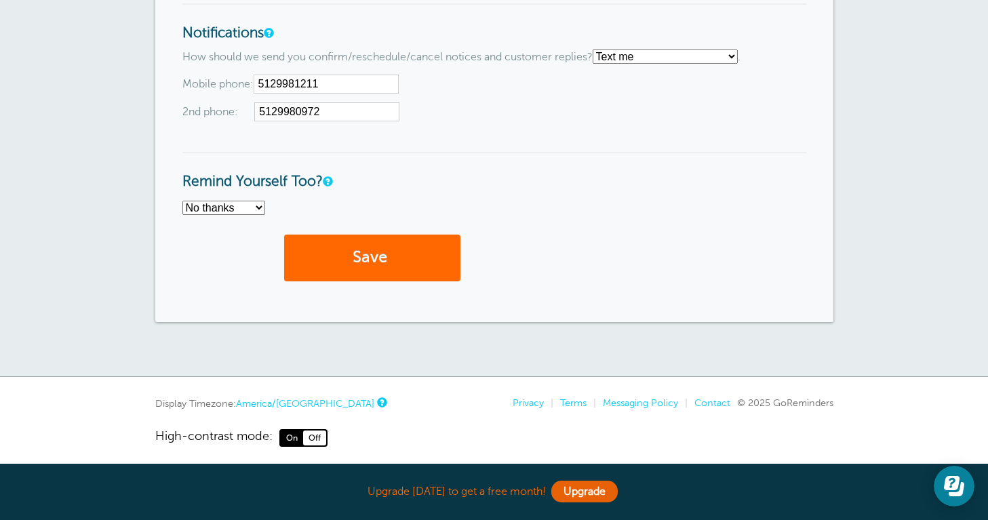
select select "4"
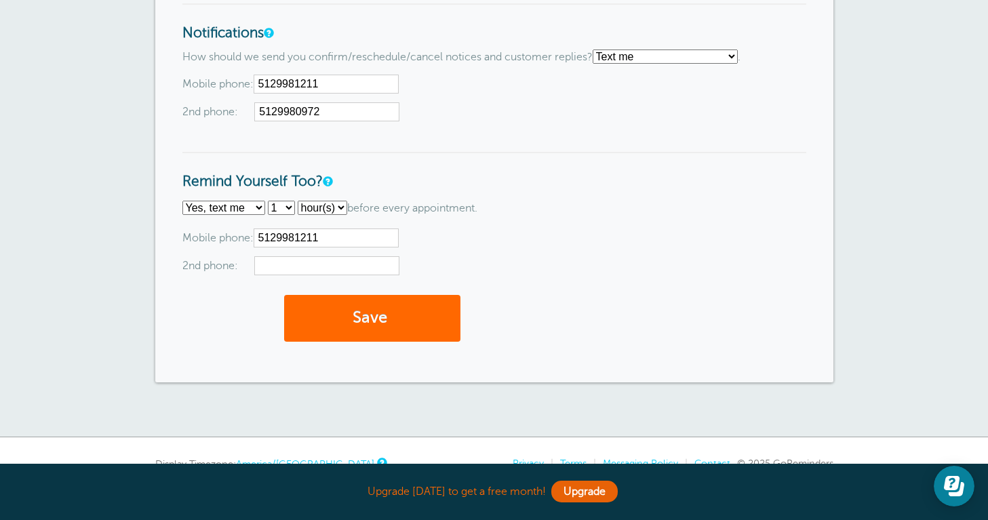
type input "5129981211"
type input "5129980972"
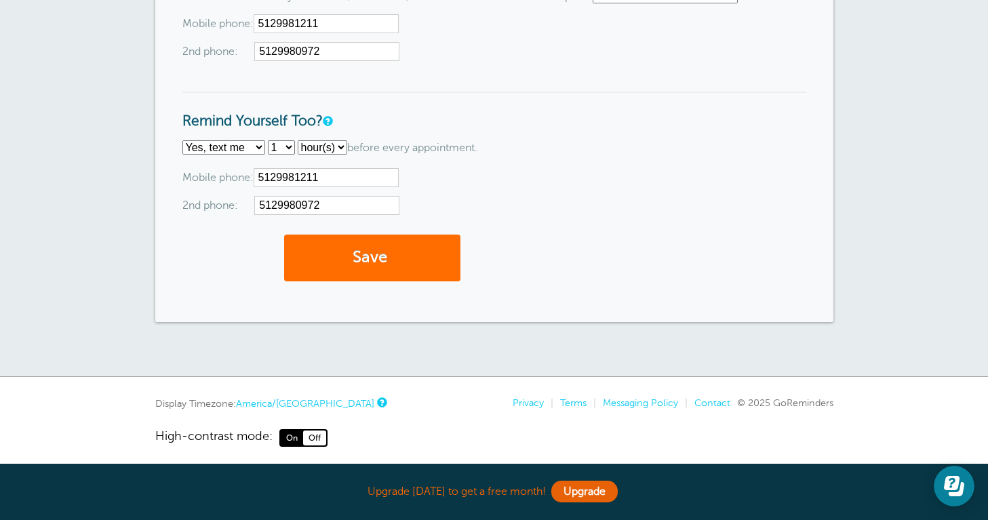
scroll to position [0, 219]
click at [366, 254] on button "Save" at bounding box center [372, 258] width 176 height 47
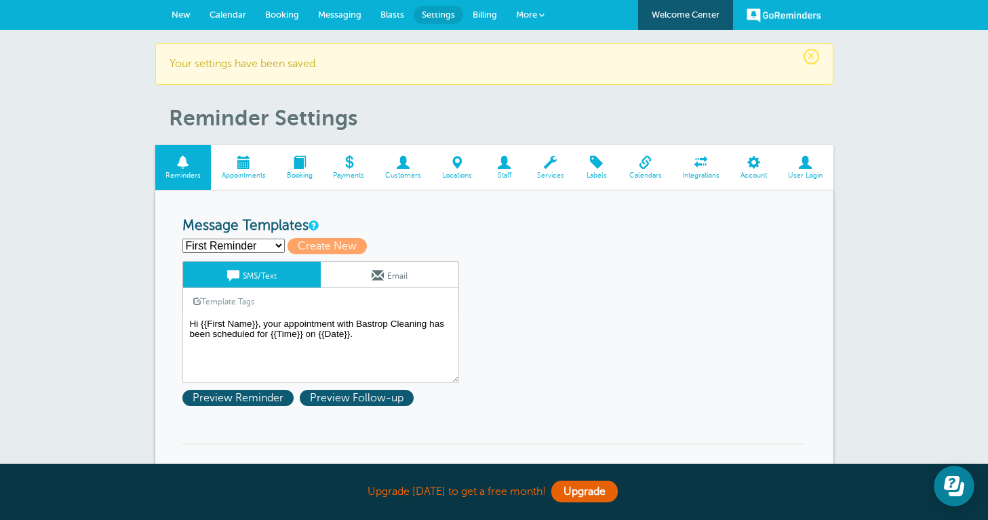
click at [238, 167] on span at bounding box center [243, 162] width 65 height 13
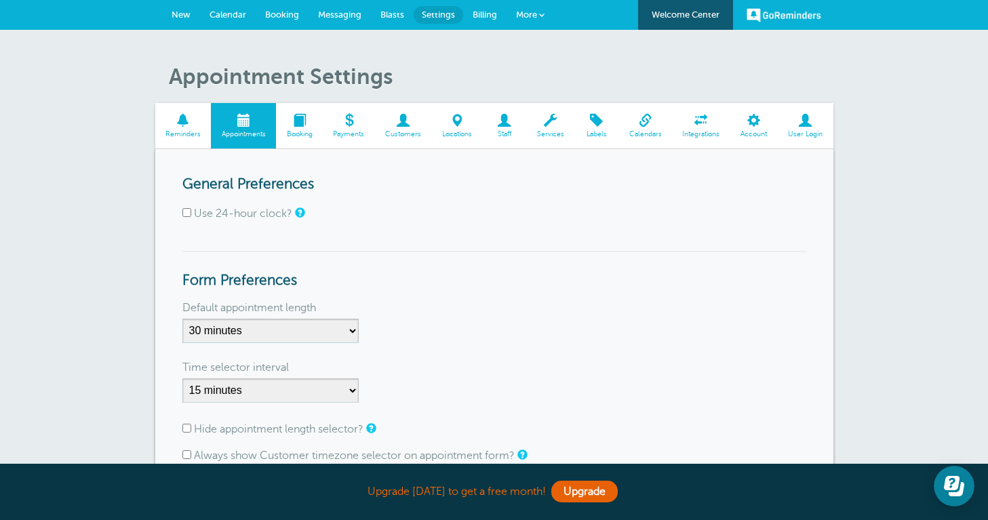
click at [184, 16] on span "New" at bounding box center [180, 14] width 19 height 10
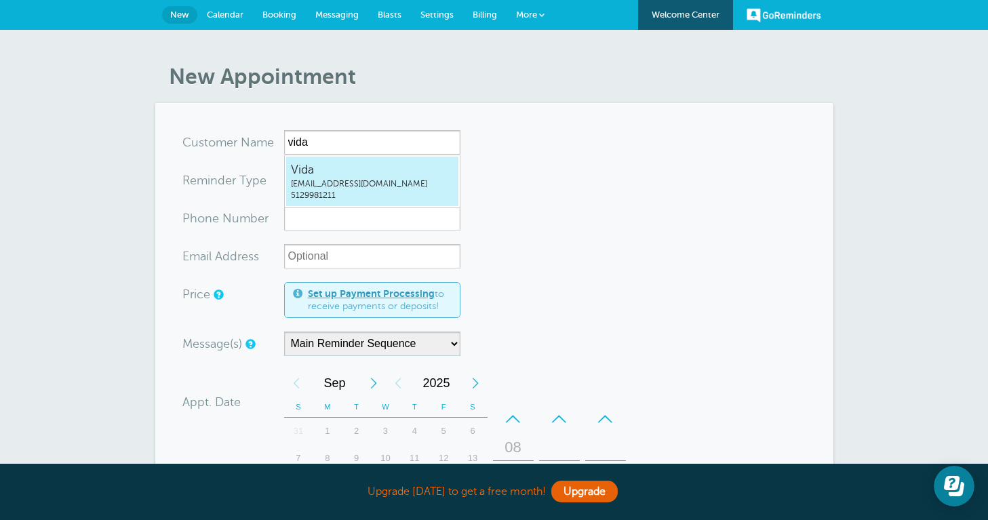
click at [375, 183] on span "[EMAIL_ADDRESS][DOMAIN_NAME]" at bounding box center [372, 184] width 163 height 12
type input "[EMAIL_ADDRESS]"
type input "Vida"
type input "5129981211"
type input "[EMAIL_ADDRESS][DOMAIN_NAME]"
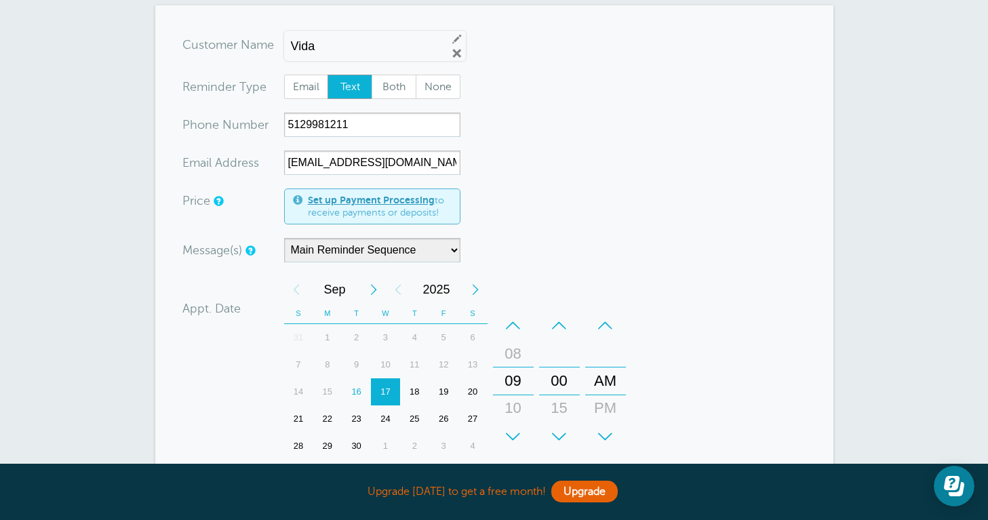
scroll to position [99, 0]
click at [415, 386] on div "18" at bounding box center [414, 390] width 29 height 27
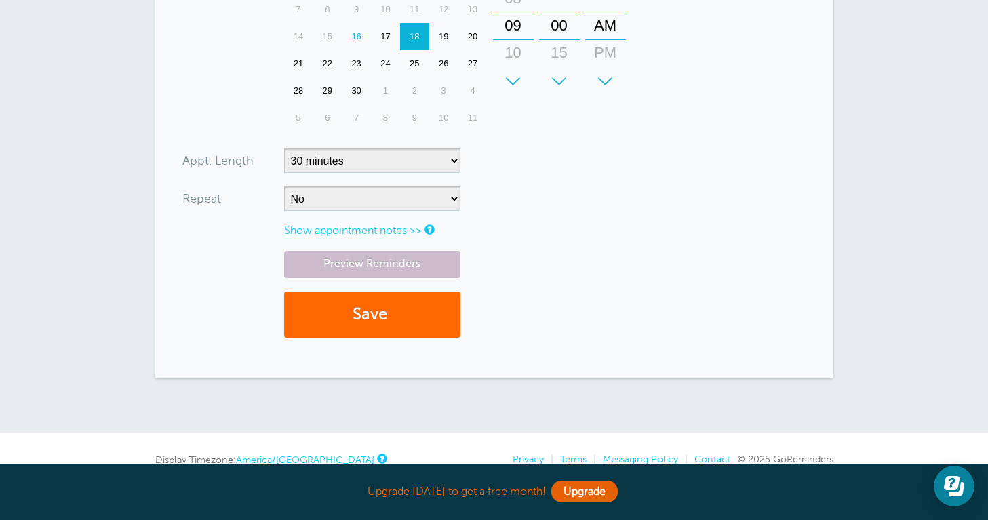
scroll to position [455, 0]
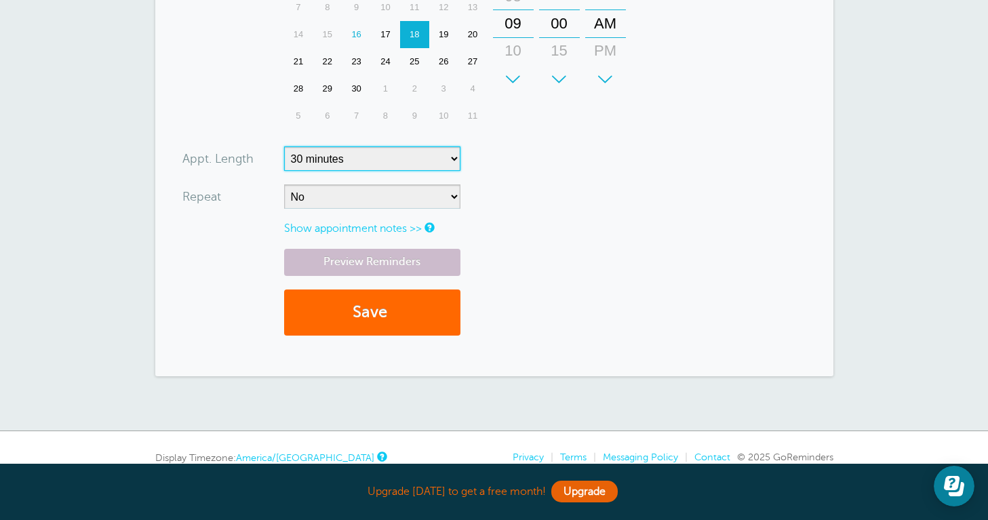
select select "120"
click at [396, 313] on button "Save" at bounding box center [372, 312] width 176 height 47
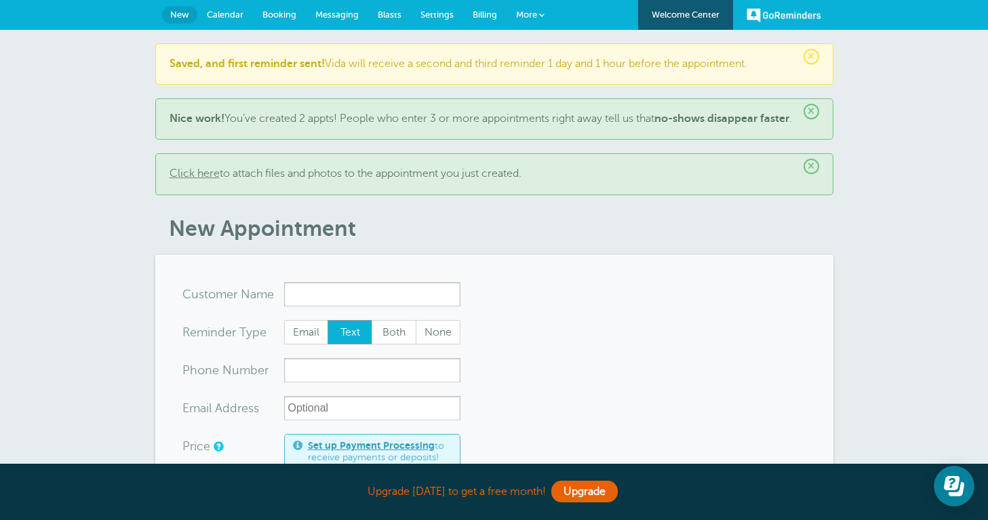
click at [434, 12] on span "Settings" at bounding box center [436, 14] width 33 height 10
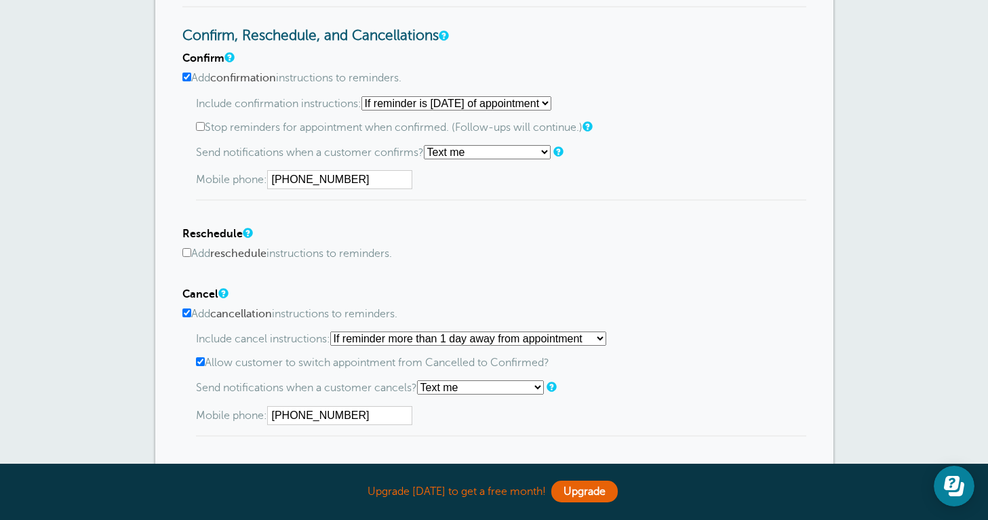
scroll to position [684, 0]
click at [188, 250] on input "Add reschedule instructions to reminders." at bounding box center [186, 251] width 9 height 9
checkbox input "true"
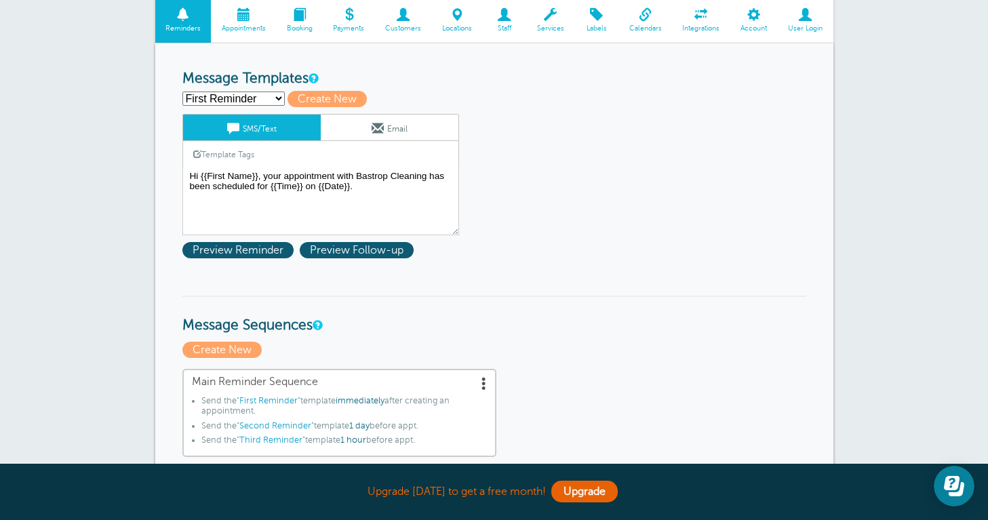
scroll to position [129, 0]
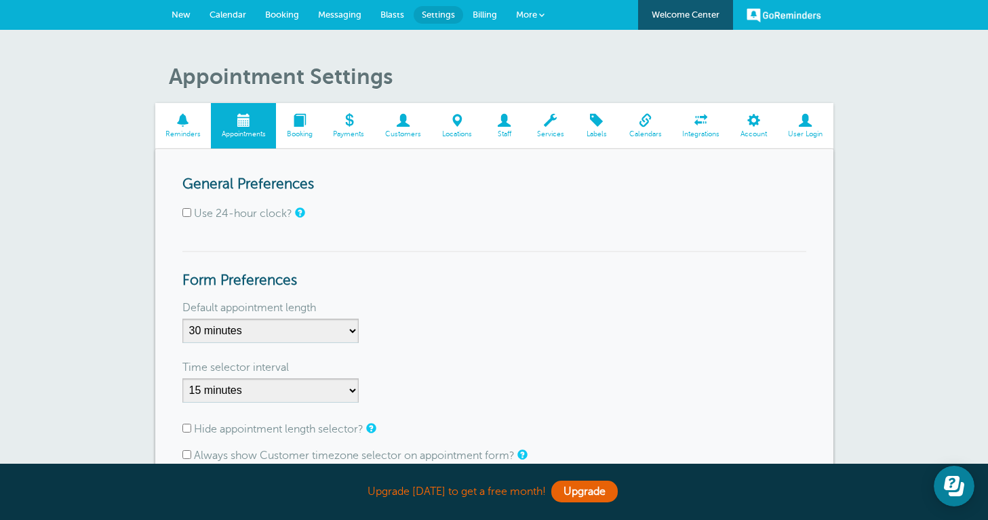
click at [184, 15] on span "New" at bounding box center [180, 14] width 19 height 10
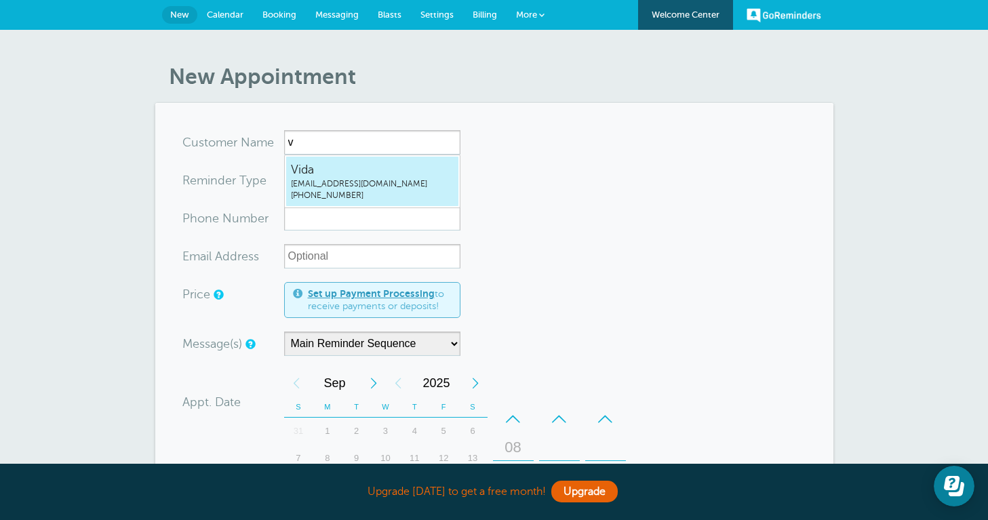
click at [314, 186] on span "vida55puertas@gmail.com" at bounding box center [372, 184] width 163 height 12
type input "Vidavida55puertas@gmail.com5129981211"
type input "Vida"
type input "(512) 998-1211"
type input "vida55puertas@gmail.com"
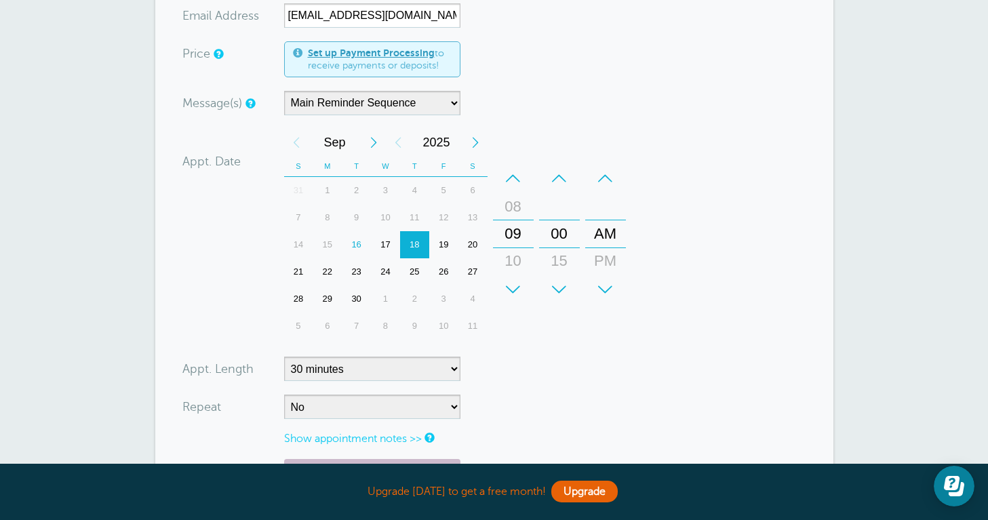
scroll to position [245, 0]
click at [388, 245] on div "17" at bounding box center [385, 243] width 29 height 27
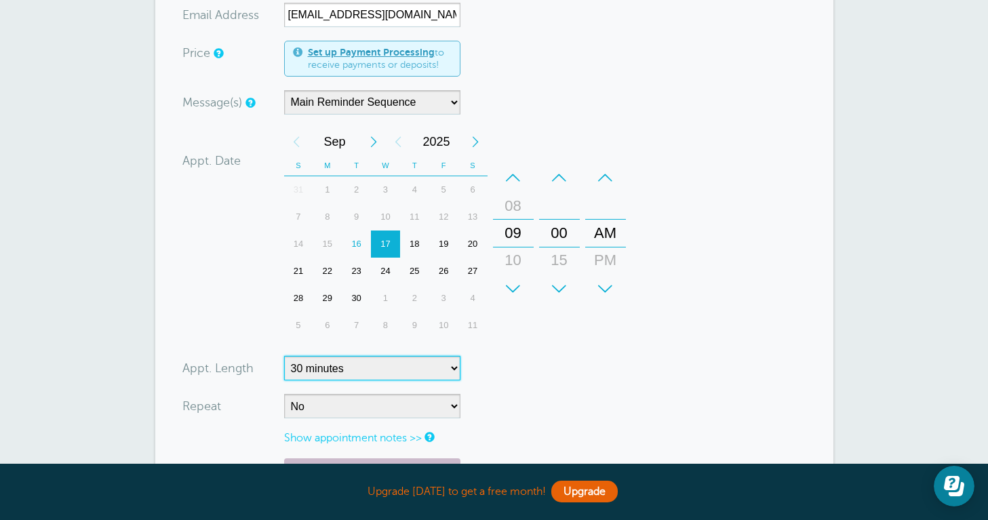
select select "60"
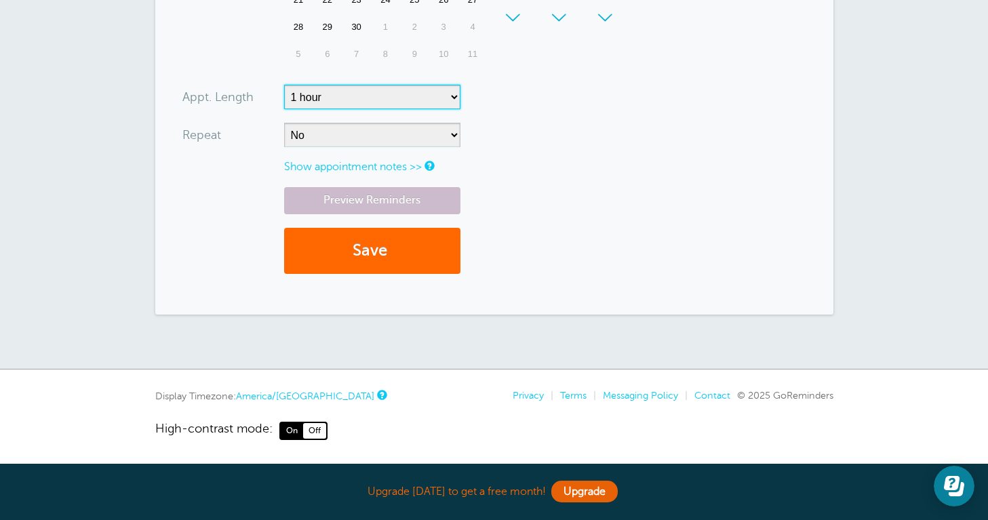
scroll to position [516, 0]
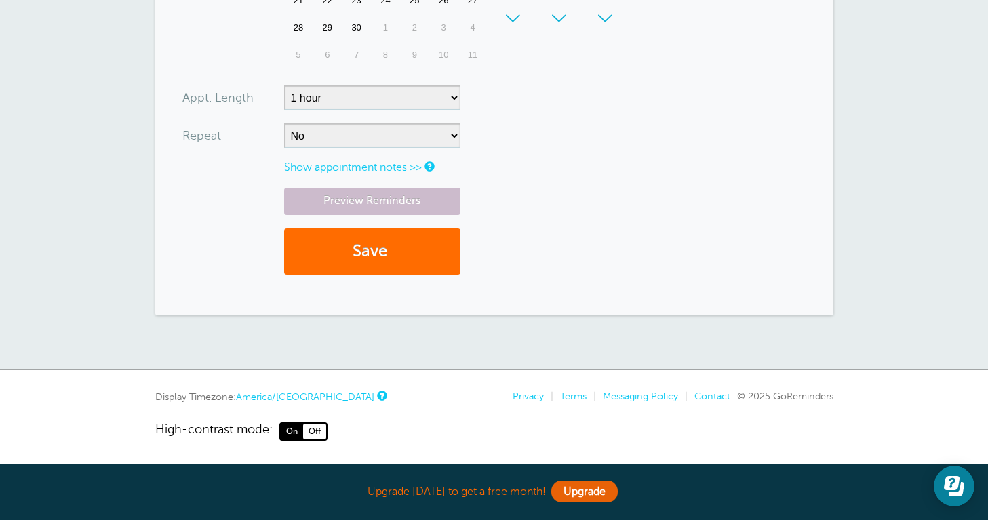
click at [367, 253] on button "Save" at bounding box center [372, 251] width 176 height 47
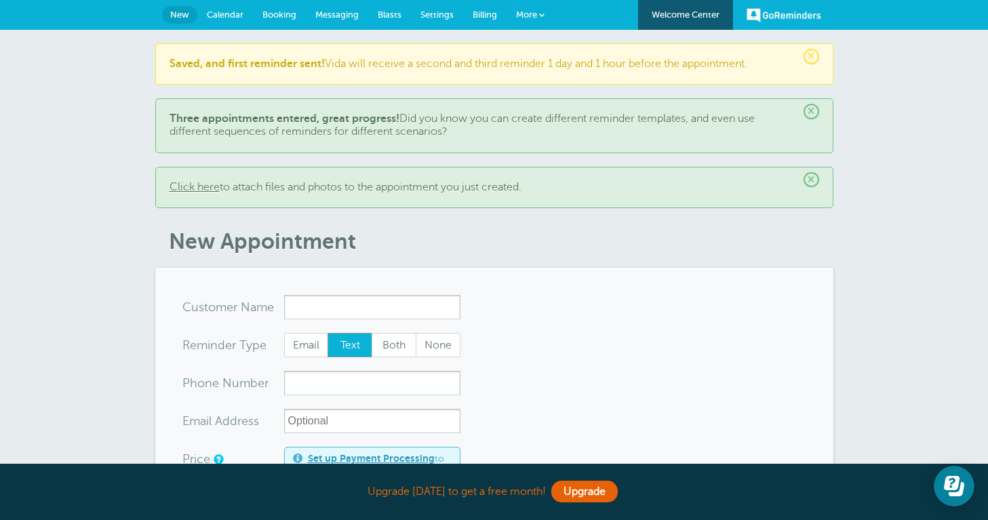
click at [531, 17] on span "More" at bounding box center [526, 14] width 21 height 10
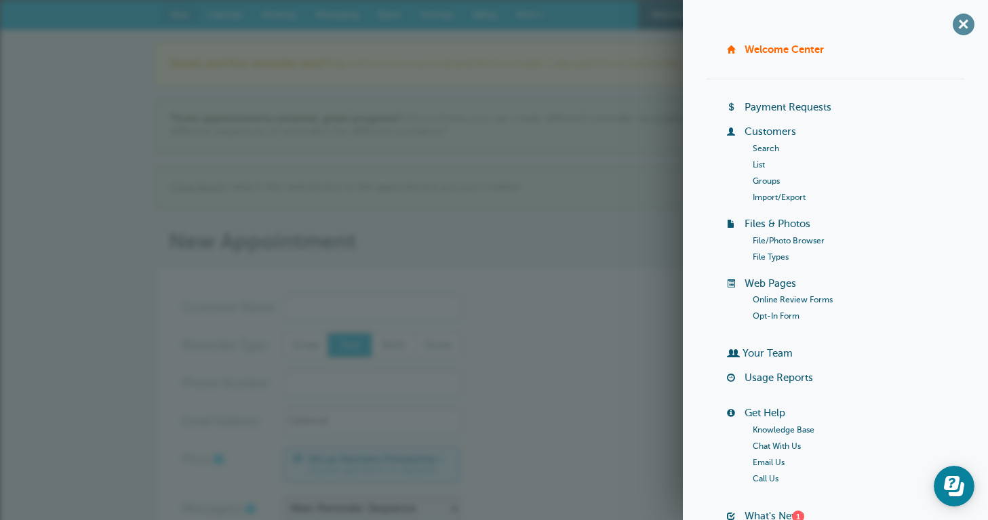
click at [958, 22] on span "+" at bounding box center [963, 24] width 30 height 30
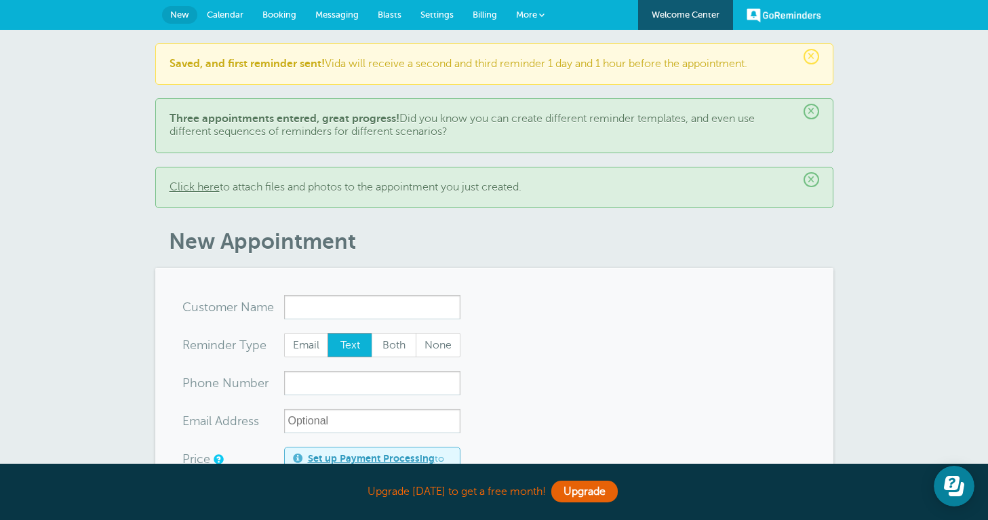
click at [436, 12] on span "Settings" at bounding box center [436, 14] width 33 height 10
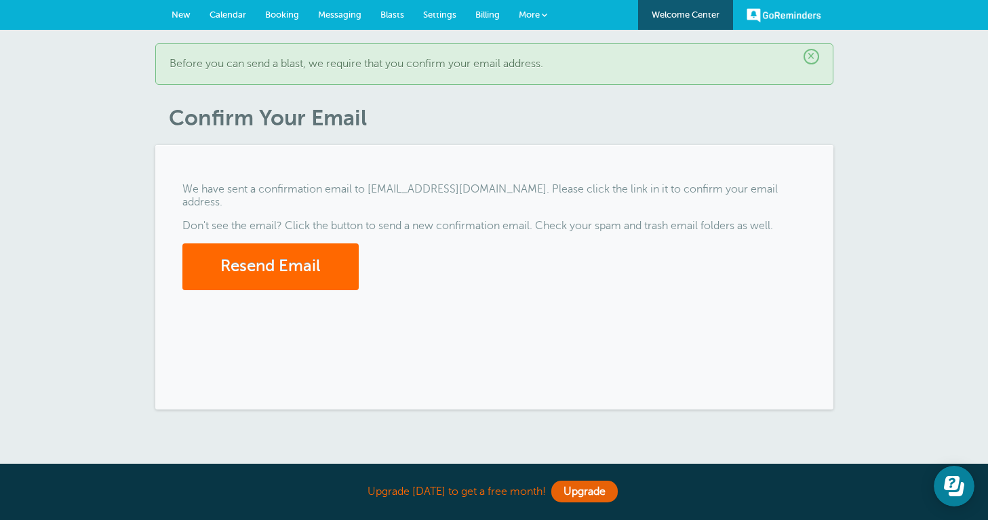
click at [540, 16] on link "More" at bounding box center [532, 15] width 47 height 30
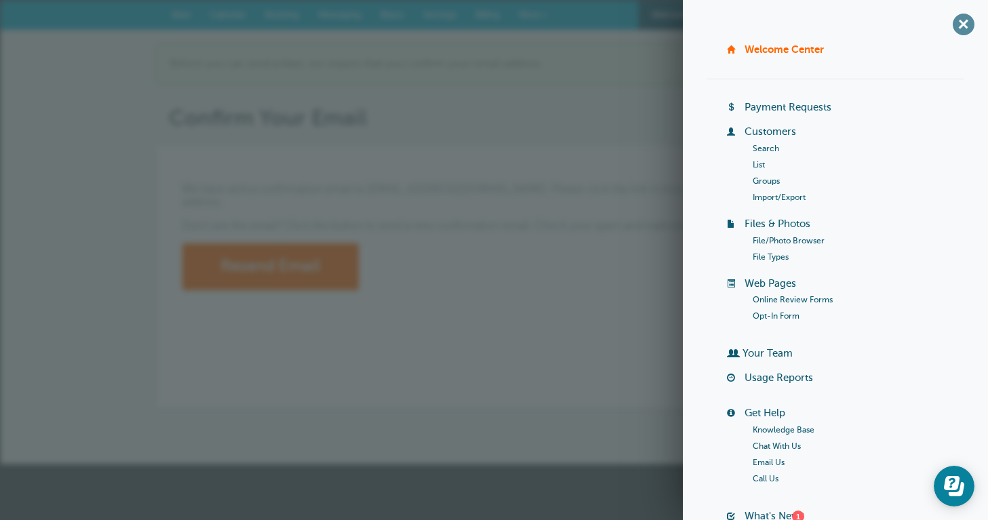
click at [966, 26] on span "+" at bounding box center [963, 24] width 30 height 30
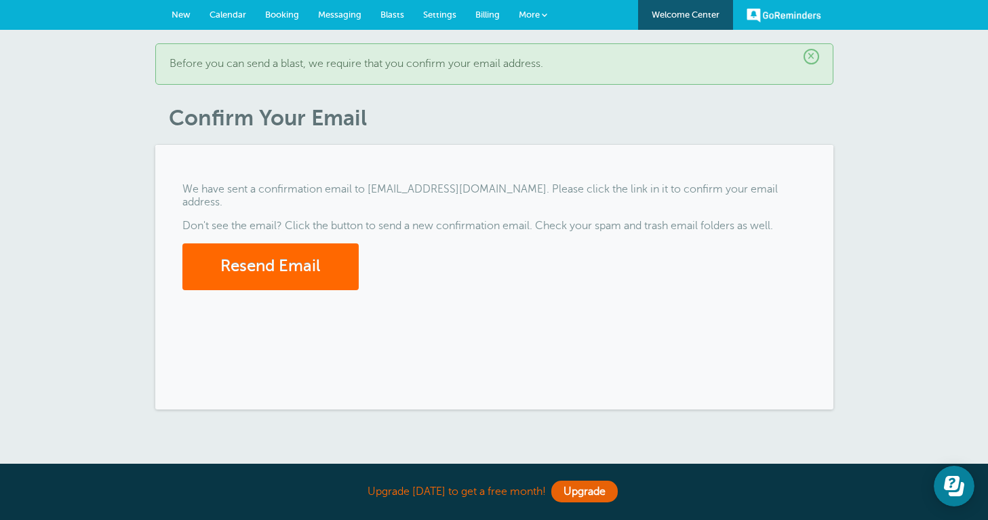
click at [340, 16] on span "Messaging" at bounding box center [339, 14] width 43 height 10
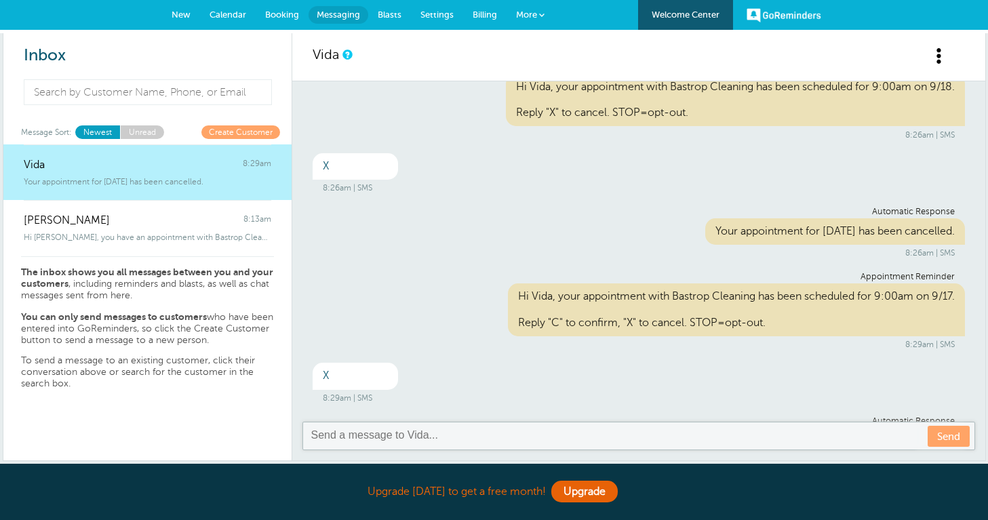
scroll to position [31, 0]
click at [935, 64] on span at bounding box center [939, 55] width 17 height 17
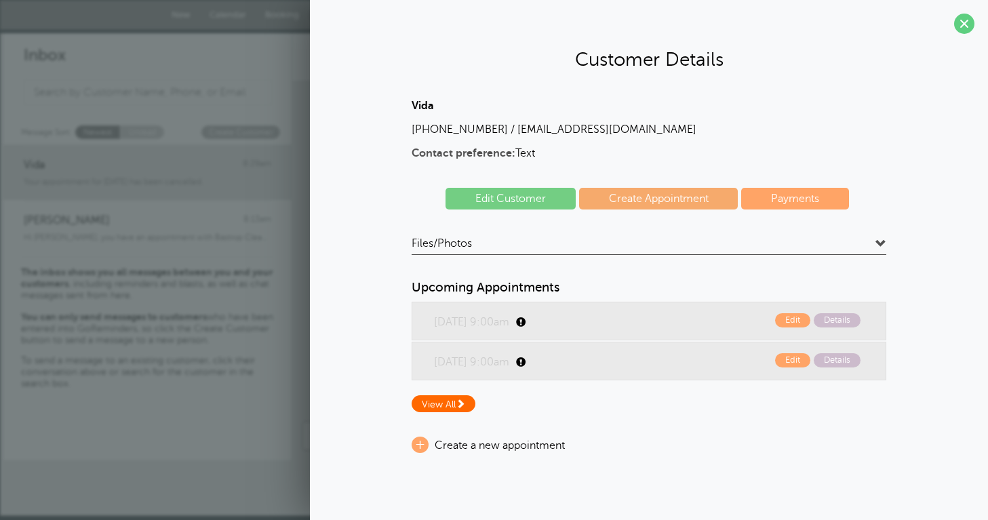
click at [452, 403] on span "View All" at bounding box center [443, 403] width 64 height 17
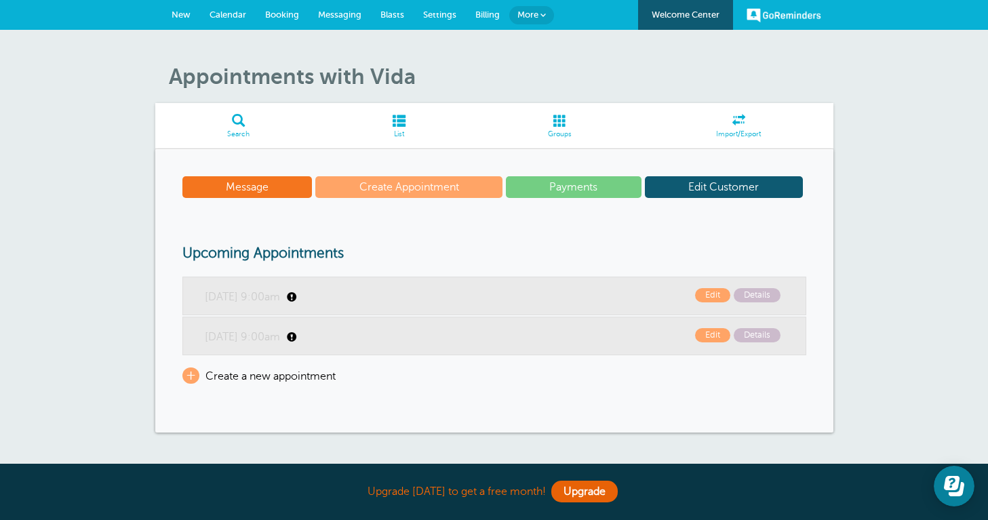
click at [180, 8] on link "New" at bounding box center [181, 15] width 38 height 30
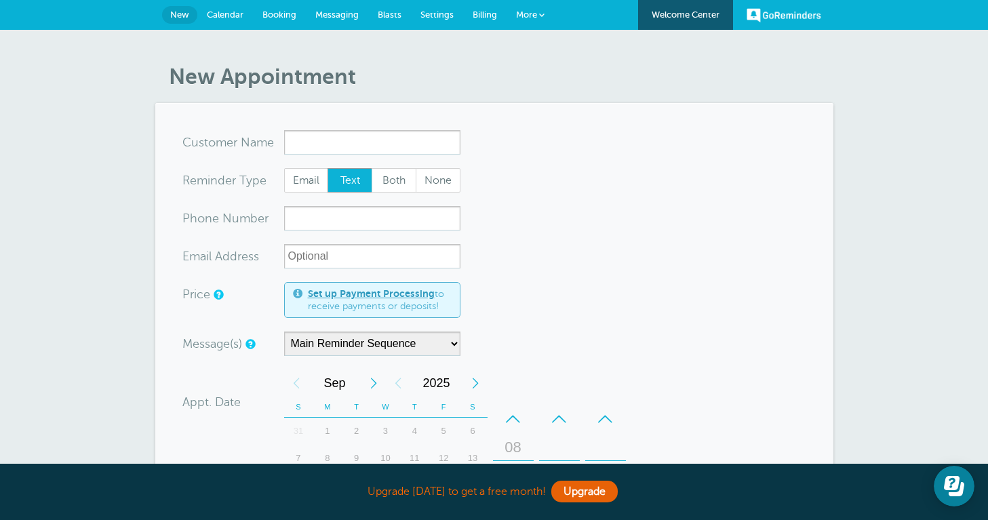
click at [225, 9] on link "Calendar" at bounding box center [225, 15] width 56 height 30
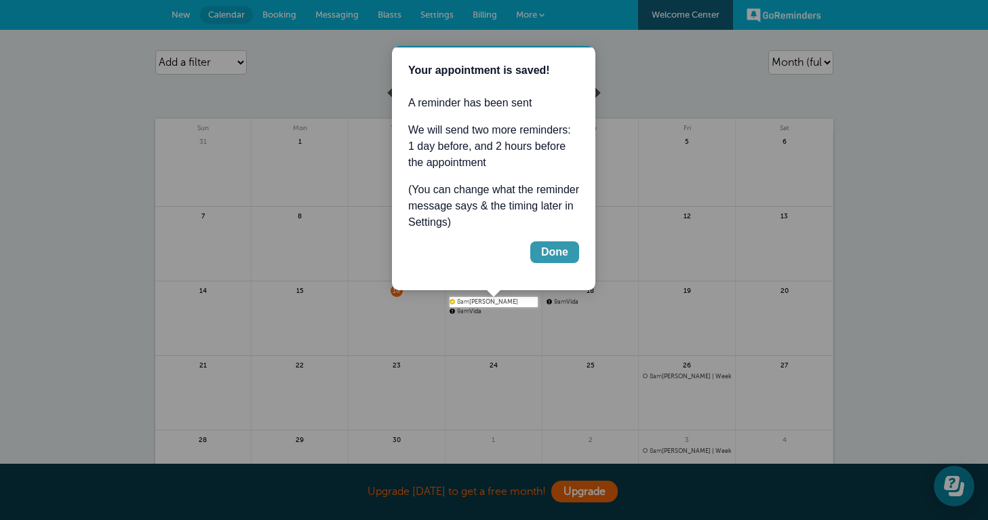
click at [561, 254] on div "Done" at bounding box center [554, 252] width 27 height 16
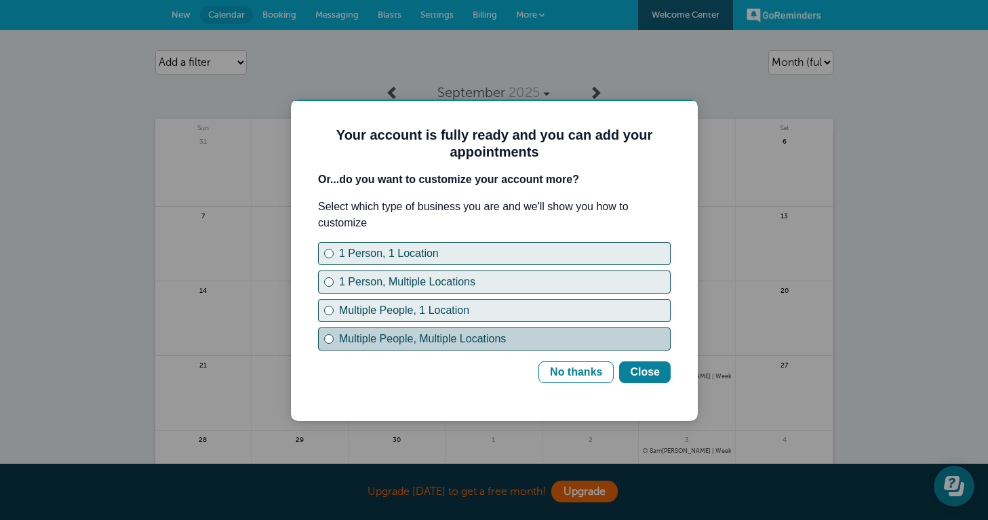
click at [497, 344] on div "Multiple People, Multiple Locations" at bounding box center [504, 339] width 331 height 16
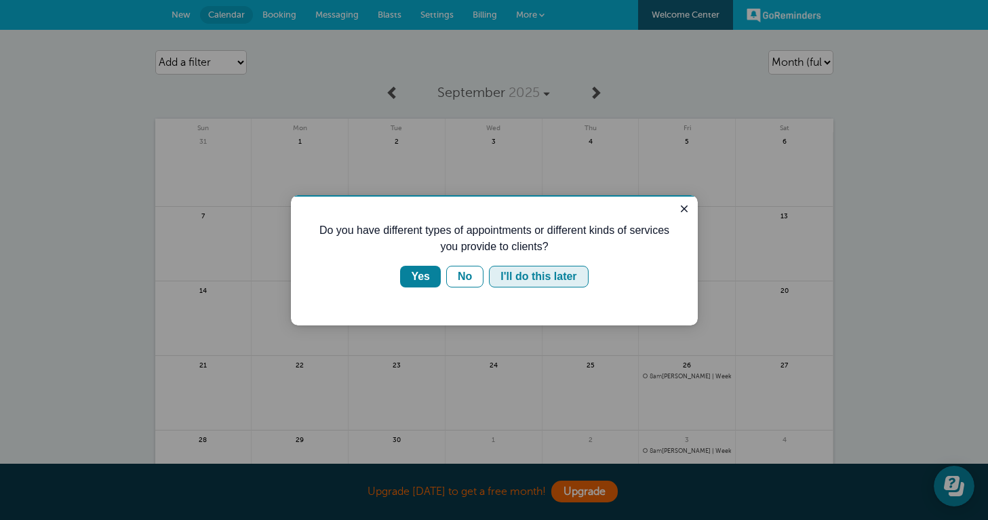
click at [509, 279] on div "I'll do this later" at bounding box center [538, 276] width 76 height 16
click at [677, 207] on button "Close guide" at bounding box center [684, 209] width 16 height 16
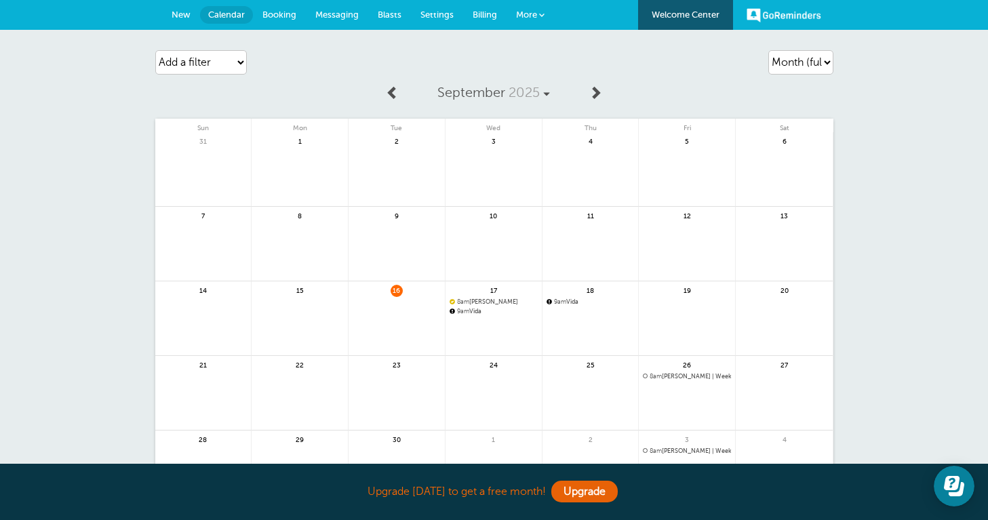
click at [183, 13] on span "New" at bounding box center [180, 14] width 19 height 10
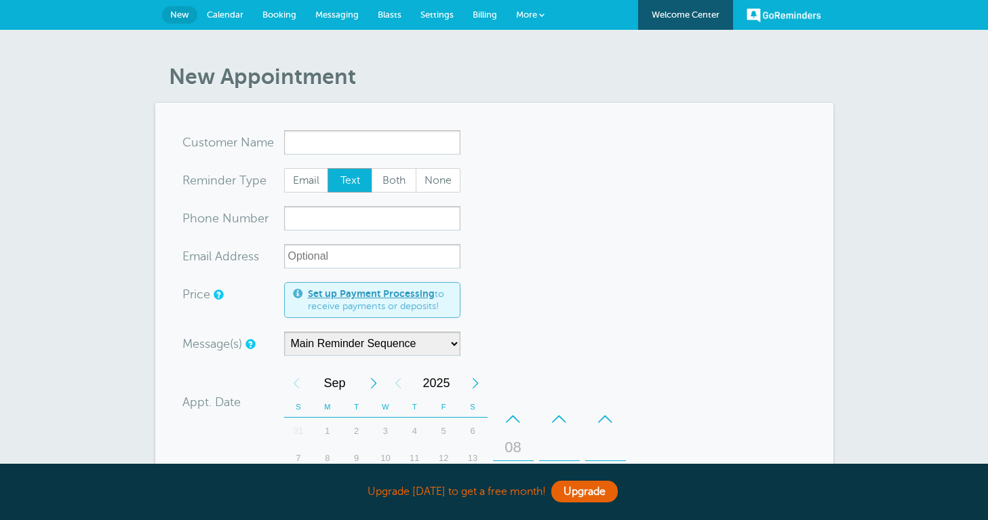
click at [328, 136] on input "x-no-autofill" at bounding box center [372, 142] width 176 height 24
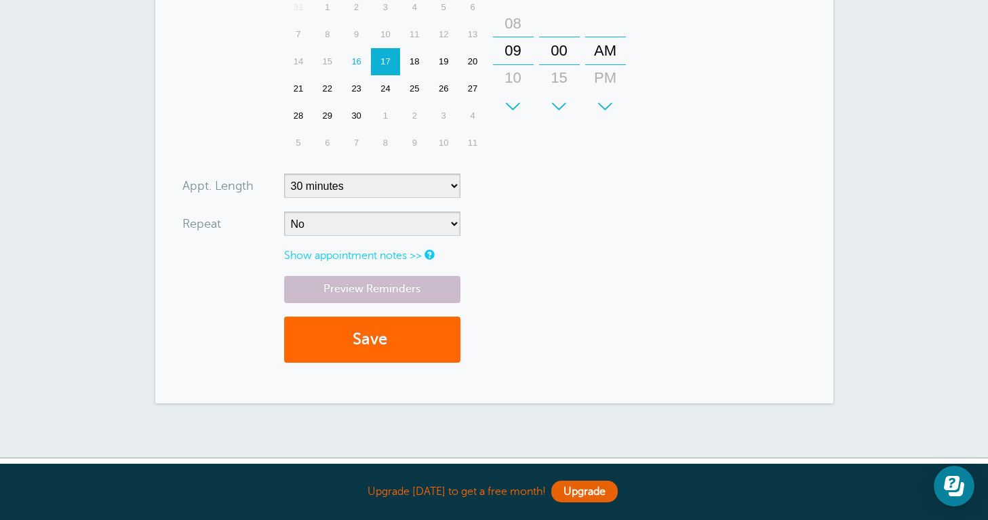
scroll to position [424, 0]
click at [589, 496] on link "Upgrade" at bounding box center [584, 492] width 66 height 22
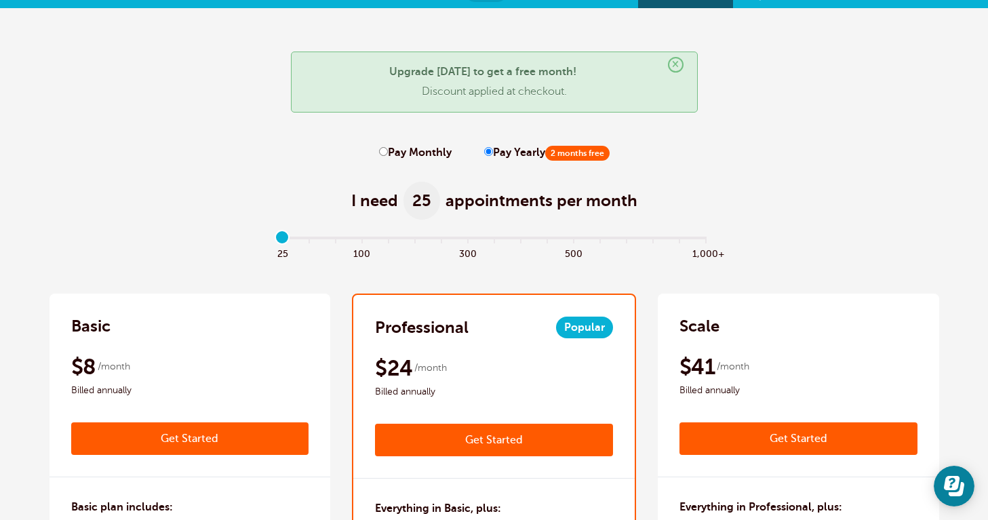
scroll to position [5, 0]
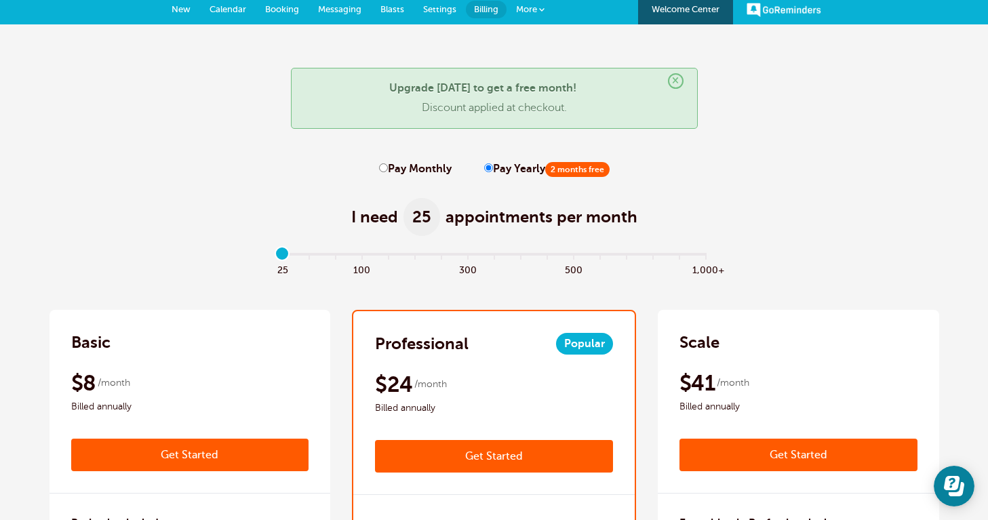
click at [182, 10] on span "New" at bounding box center [180, 9] width 19 height 10
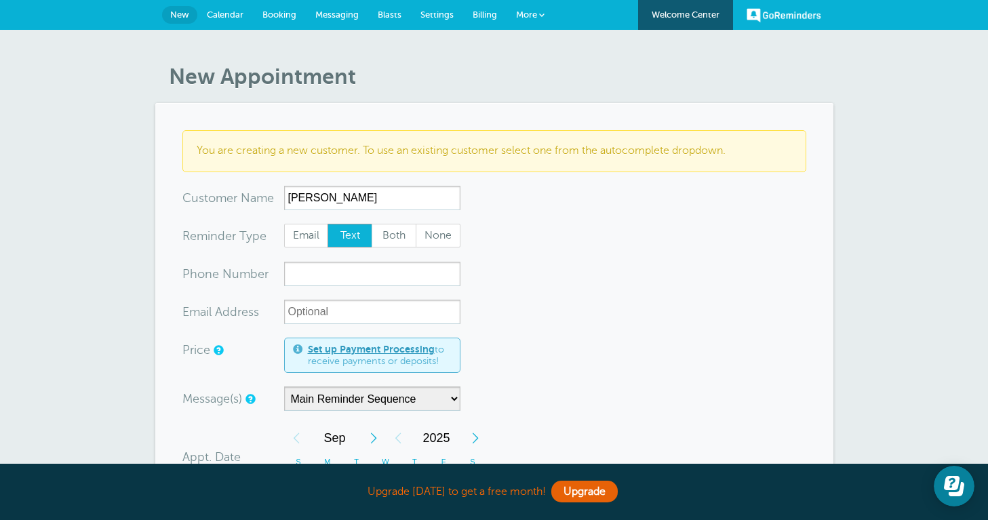
type input "Sindy Fowler"
click at [496, 266] on form "You are creating a new customer. To use an existing customer select one from th…" at bounding box center [494, 492] width 624 height 725
click at [386, 274] on input "xxx-no-autofill" at bounding box center [372, 274] width 176 height 24
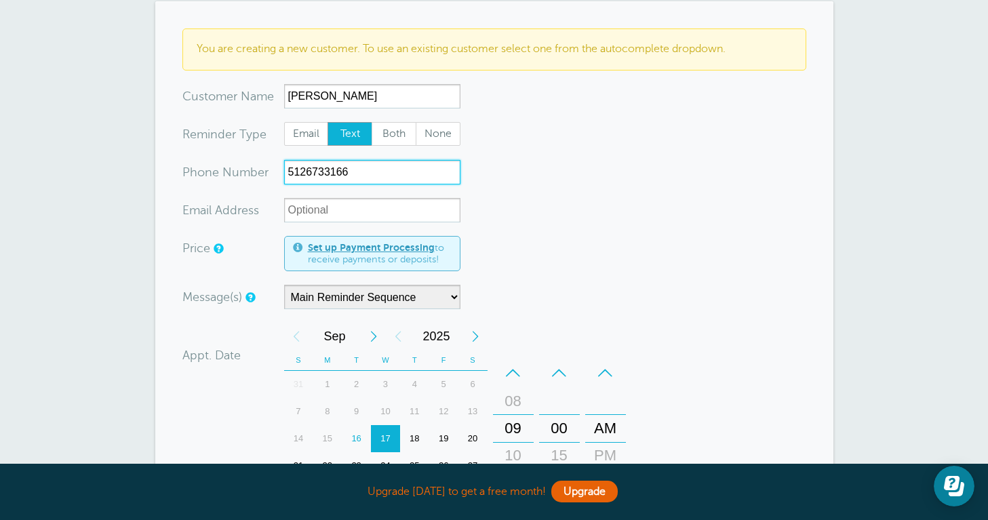
scroll to position [113, 0]
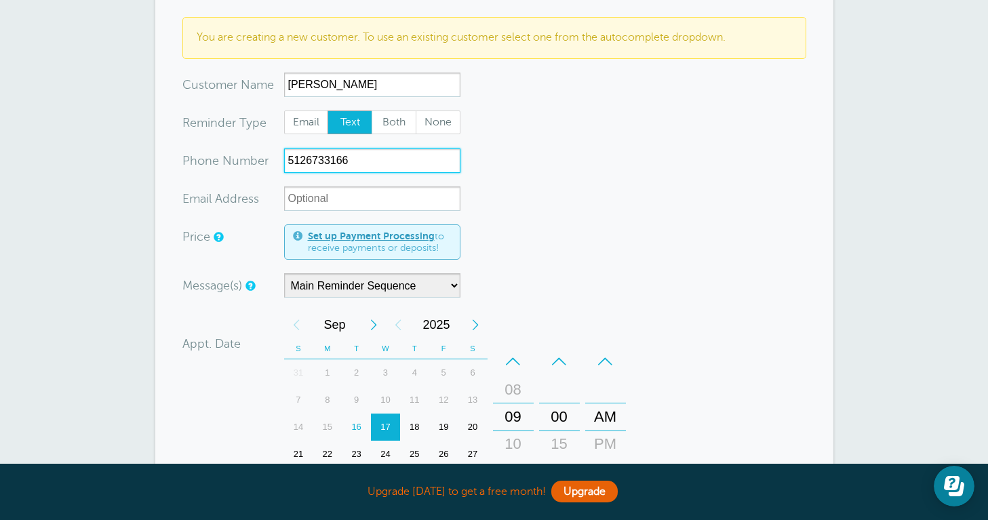
type input "5126733166"
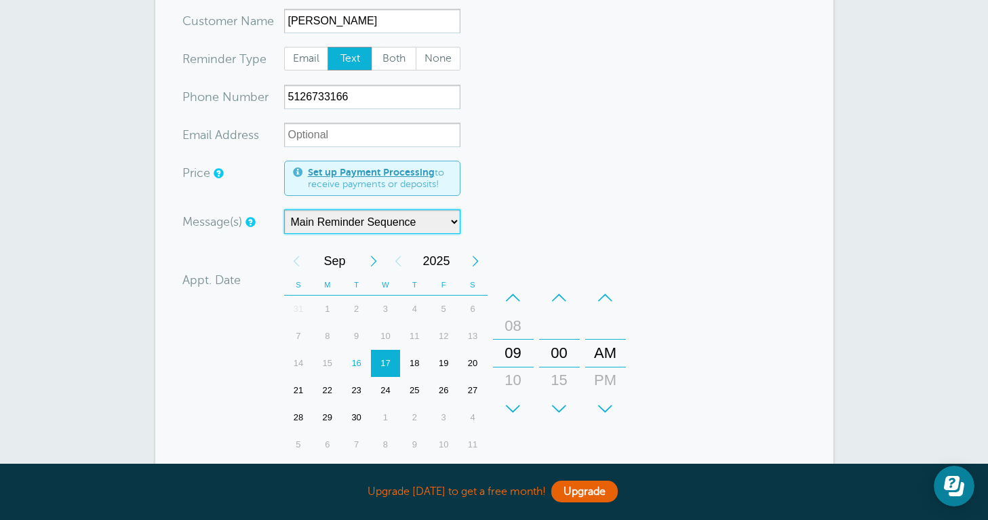
scroll to position [194, 0]
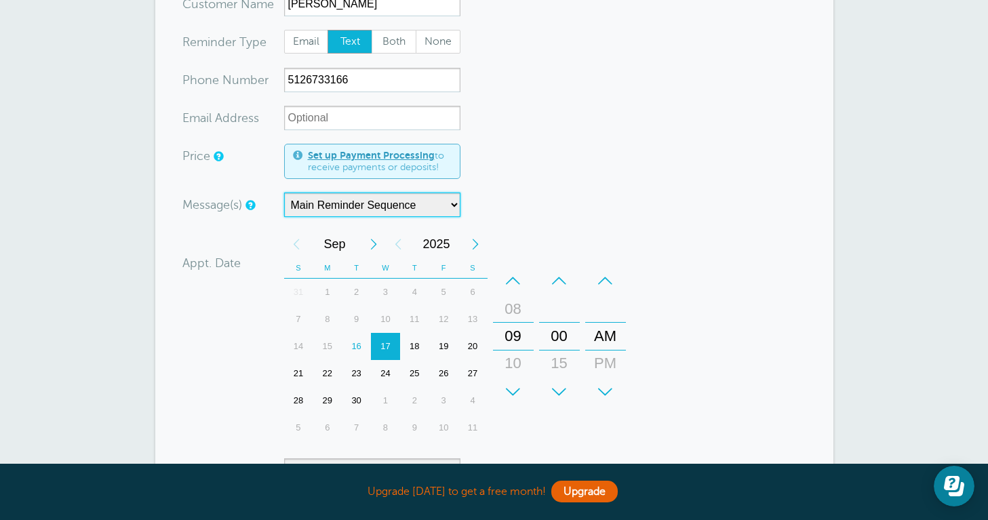
click at [386, 348] on div "17" at bounding box center [385, 346] width 29 height 27
click at [517, 359] on div "10" at bounding box center [513, 363] width 33 height 27
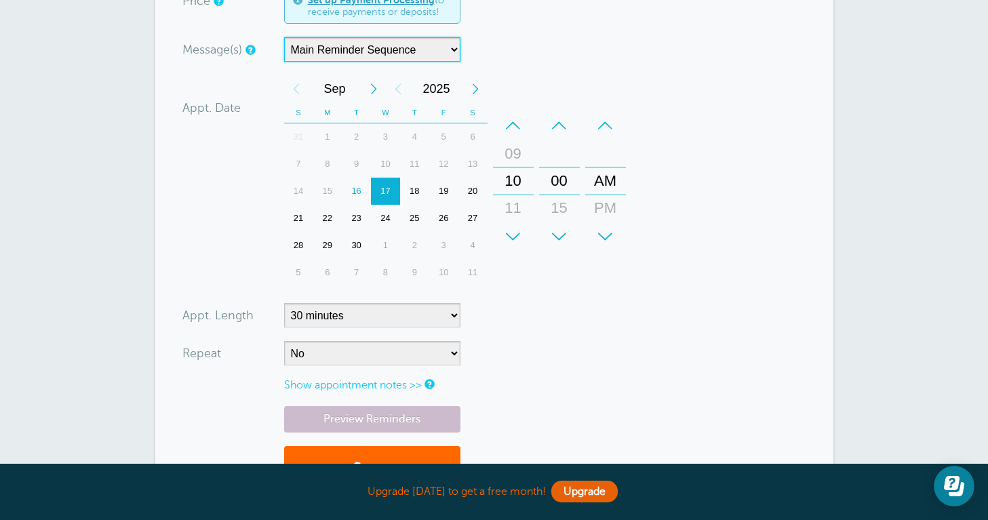
scroll to position [366, 0]
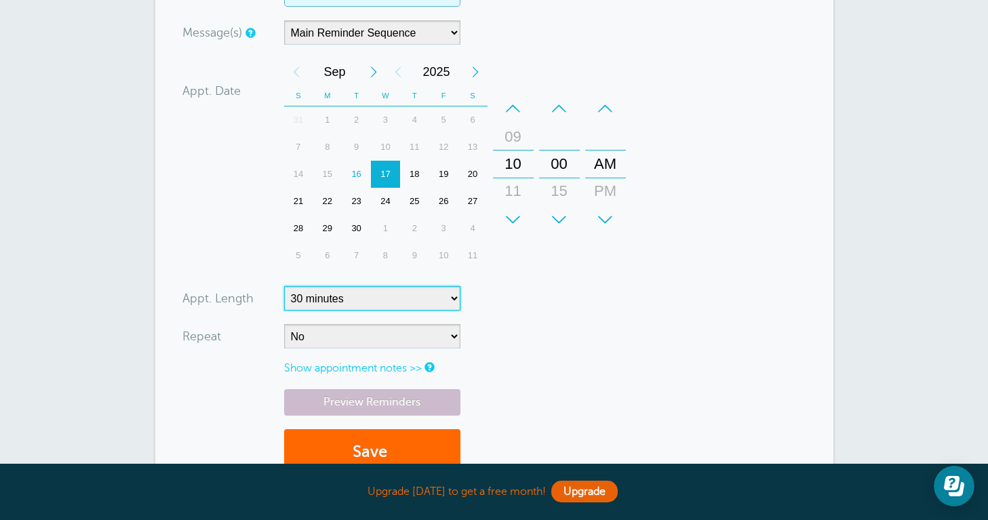
select select "120"
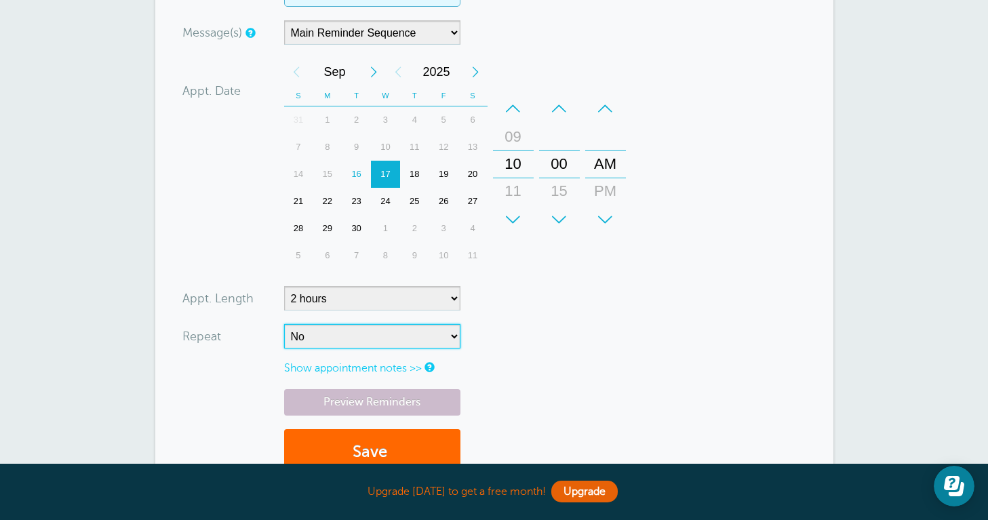
select select "RRULE:FREQ=WEEKLY;INTERVAL=2"
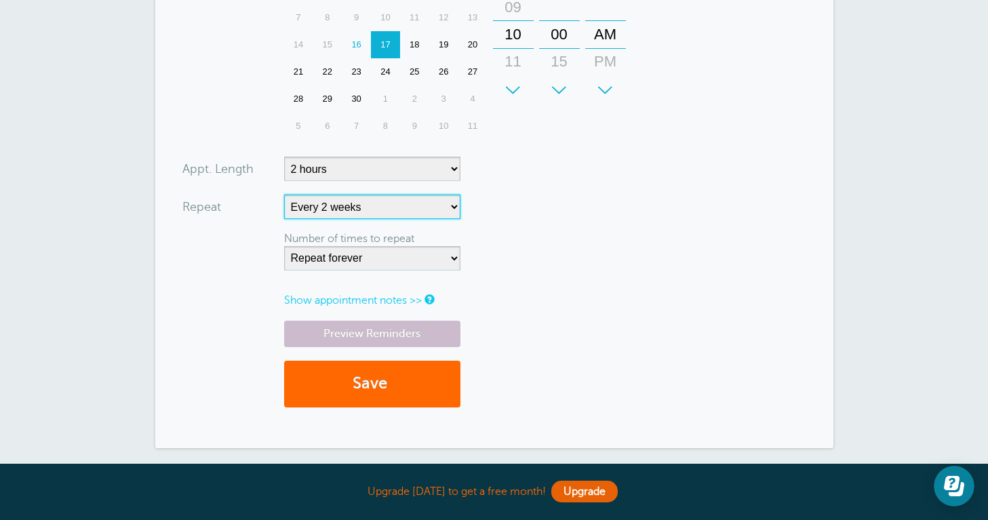
scroll to position [496, 0]
click at [417, 295] on link "Show appointment notes >>" at bounding box center [353, 299] width 138 height 12
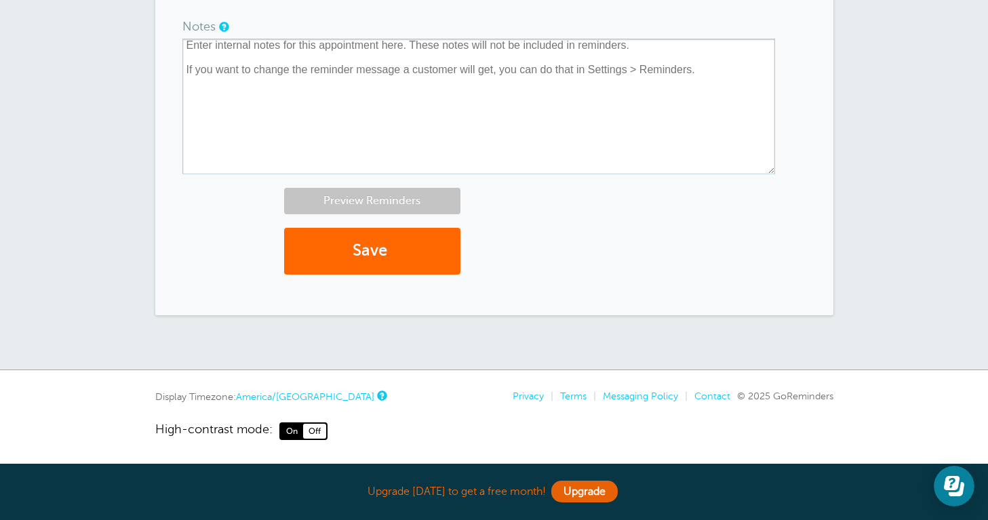
scroll to position [775, 0]
drag, startPoint x: 364, startPoint y: 262, endPoint x: 377, endPoint y: 270, distance: 15.6
click at [377, 270] on button "Save" at bounding box center [372, 251] width 176 height 47
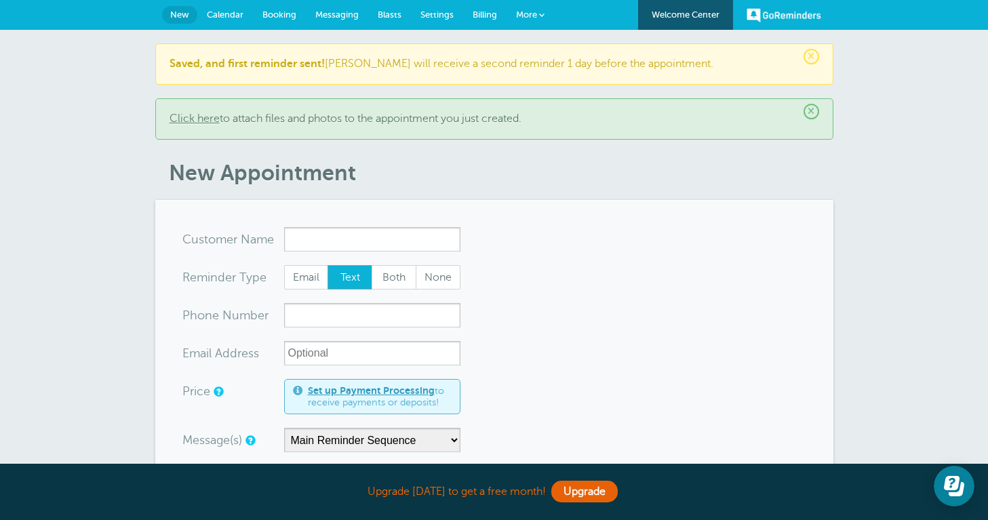
click at [225, 16] on span "Calendar" at bounding box center [225, 14] width 37 height 10
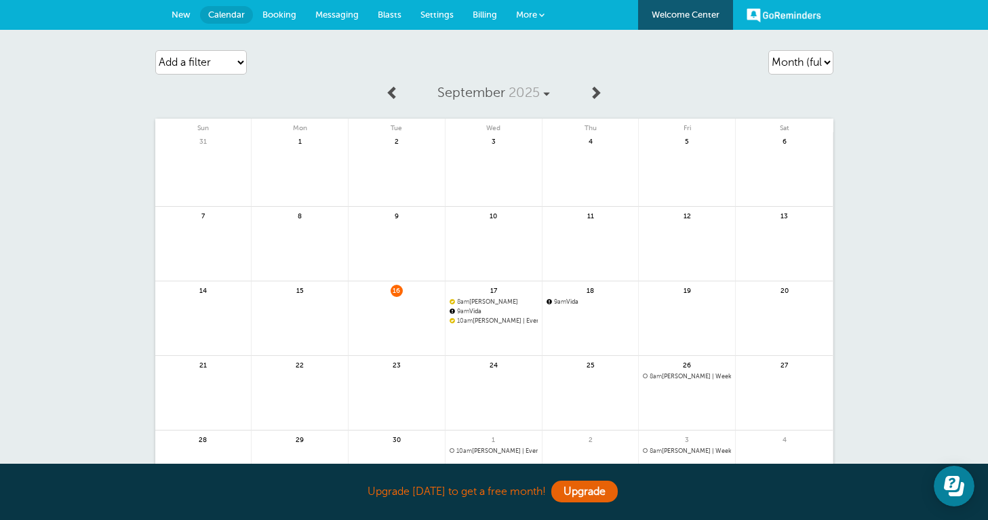
click at [570, 304] on span "9am Vida" at bounding box center [590, 301] width 88 height 7
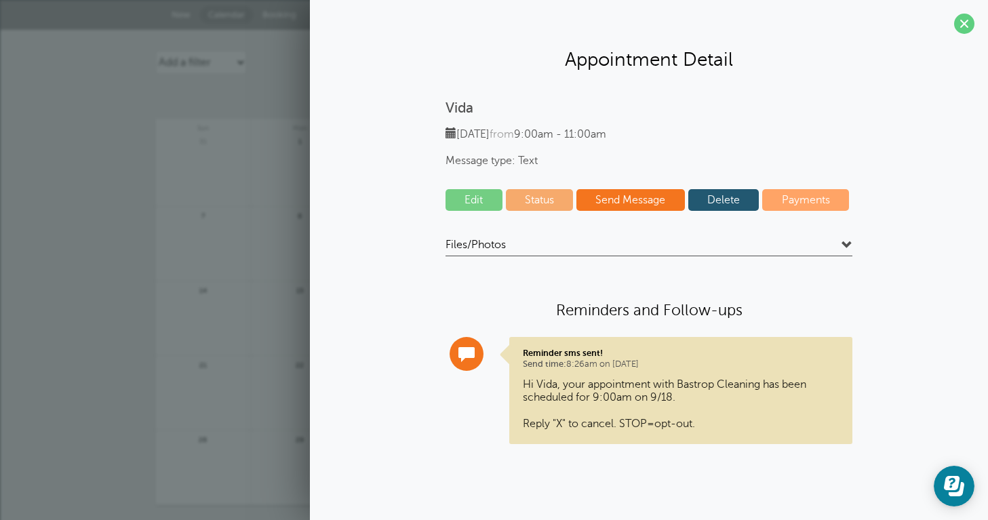
click at [723, 203] on link "Delete" at bounding box center [723, 200] width 71 height 22
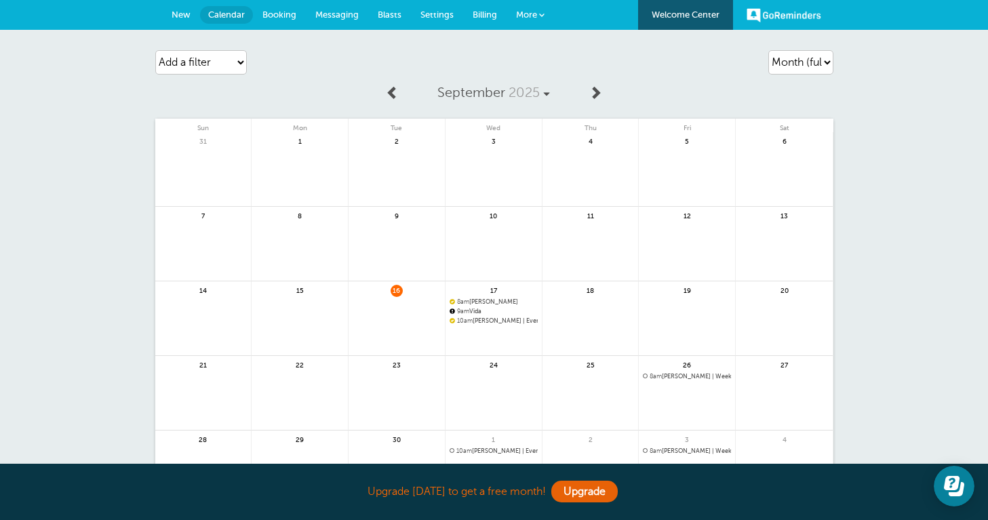
click at [479, 311] on span "9am Vida" at bounding box center [493, 311] width 88 height 7
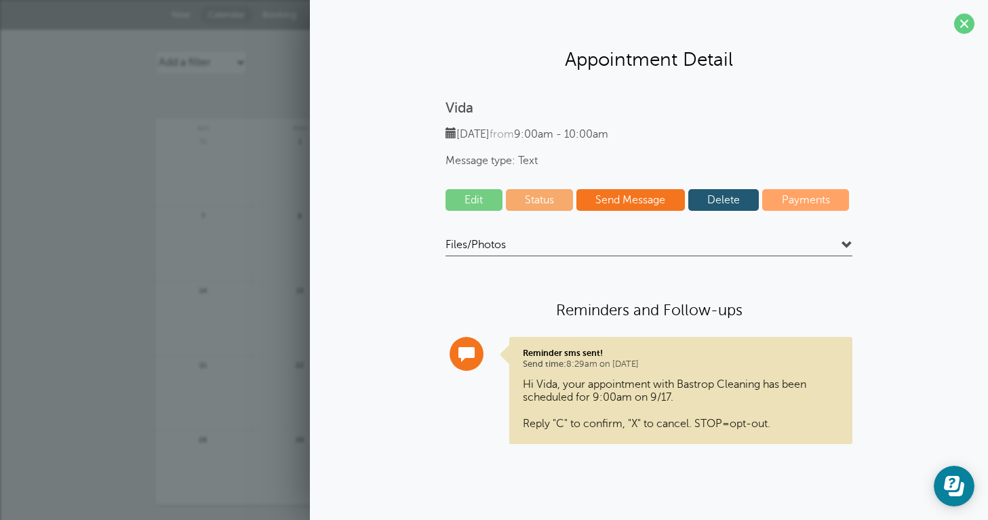
click at [631, 199] on link "Send Message" at bounding box center [630, 200] width 108 height 22
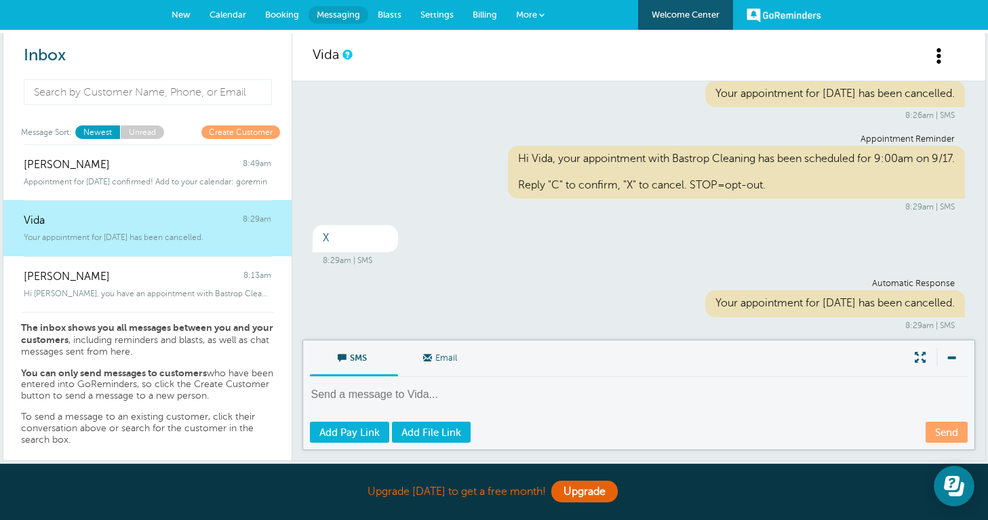
click at [409, 398] on textarea at bounding box center [640, 403] width 660 height 33
type textarea "Hi Vida.. te gustaría reagendar"
click at [951, 436] on link "Send" at bounding box center [946, 432] width 42 height 21
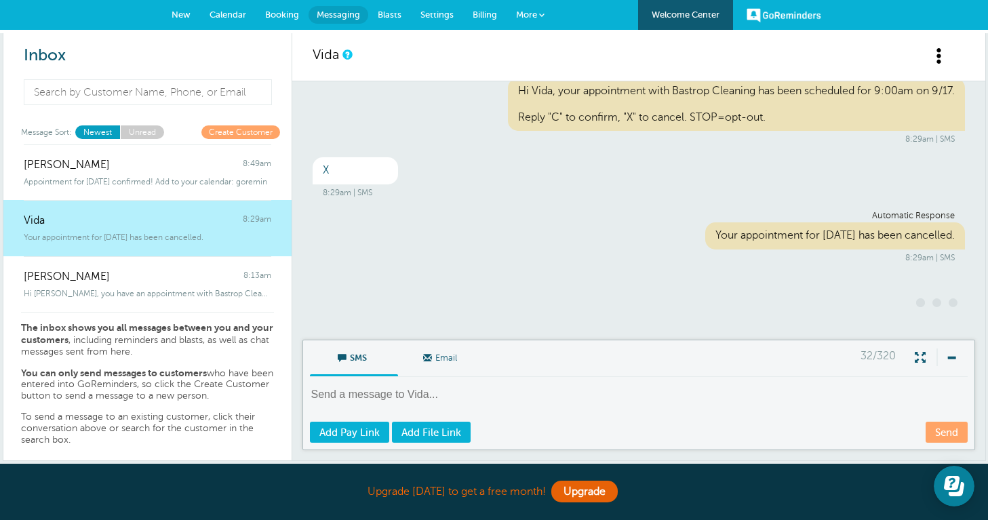
scroll to position [118, 0]
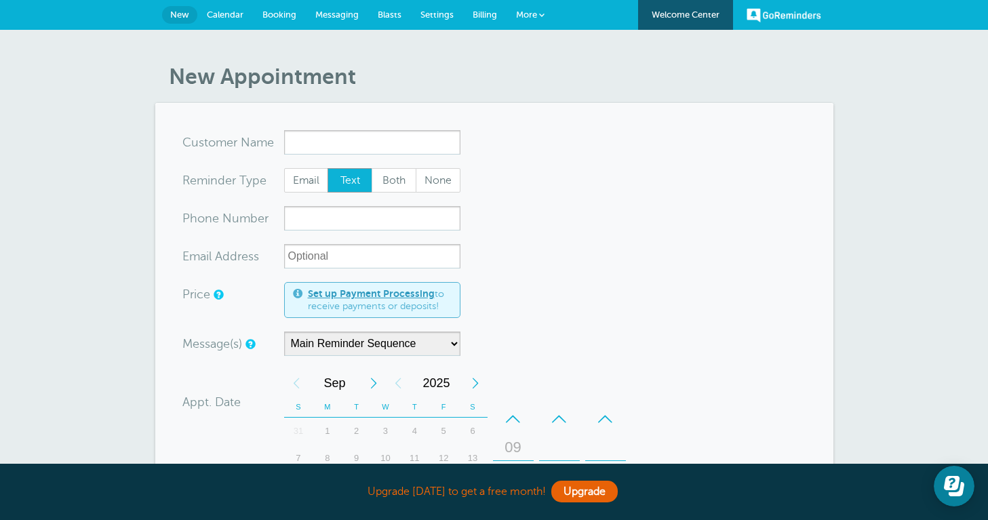
click at [237, 14] on span "Calendar" at bounding box center [225, 14] width 37 height 10
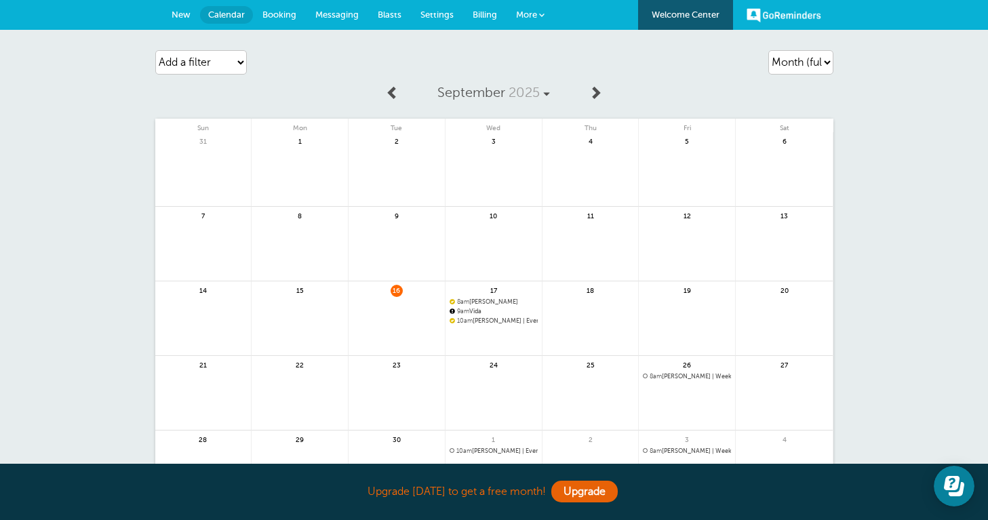
click at [270, 18] on span "Booking" at bounding box center [279, 14] width 34 height 10
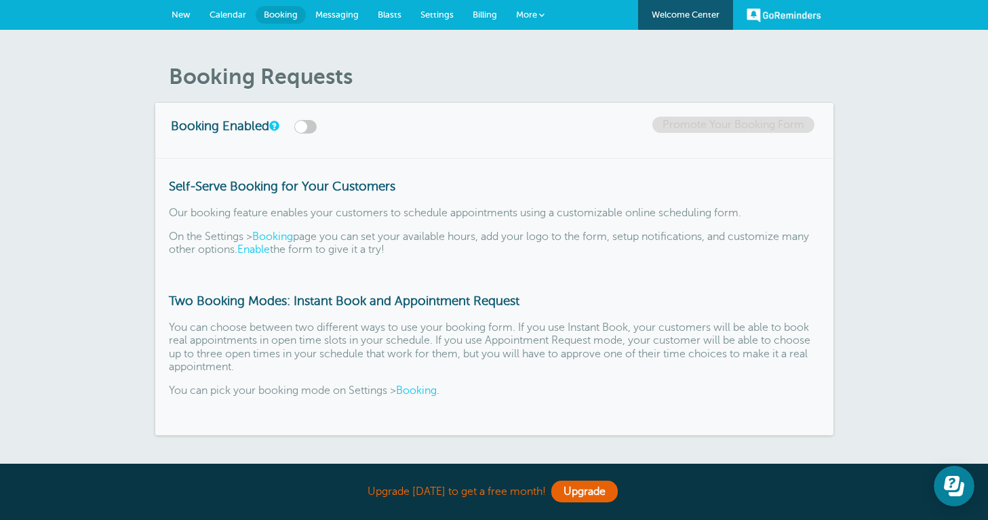
click at [338, 11] on span "Messaging" at bounding box center [336, 14] width 43 height 10
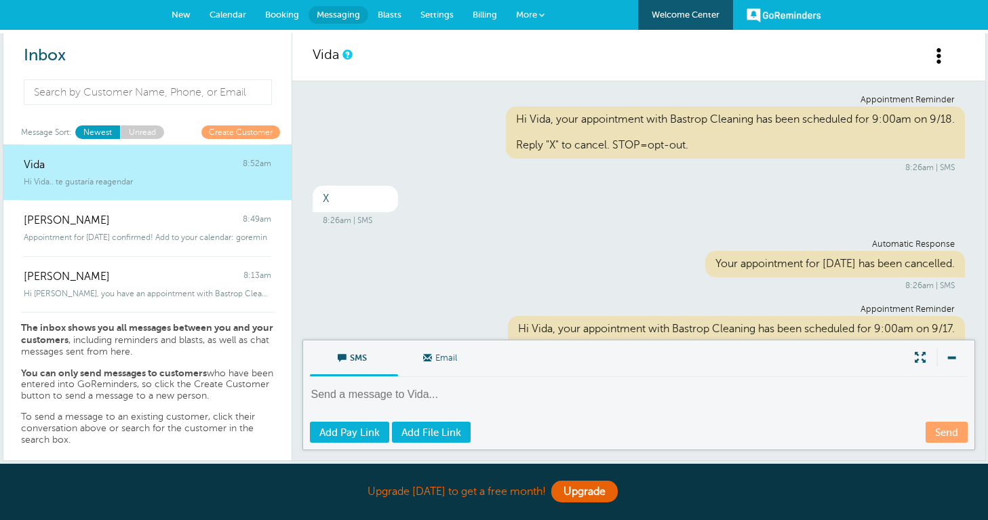
scroll to position [223, 0]
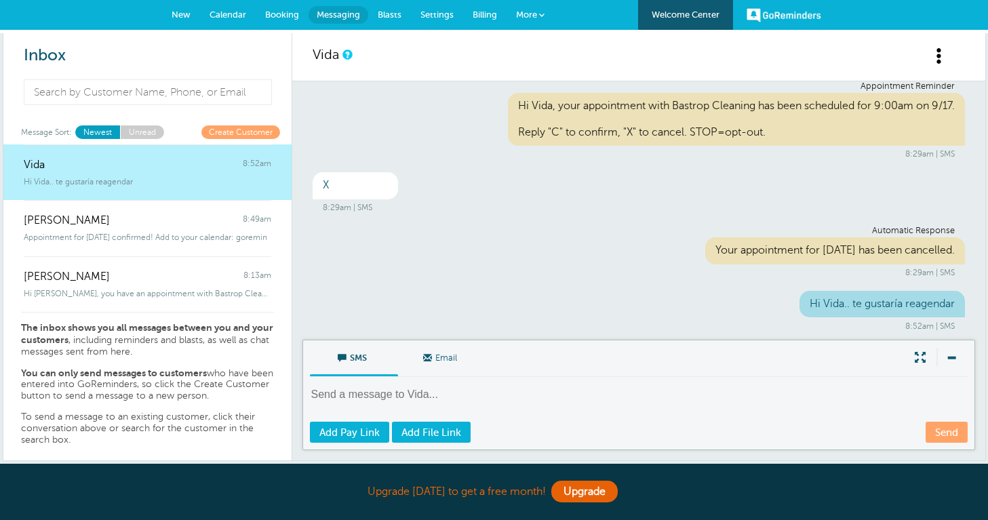
click at [184, 11] on span "New" at bounding box center [180, 14] width 19 height 10
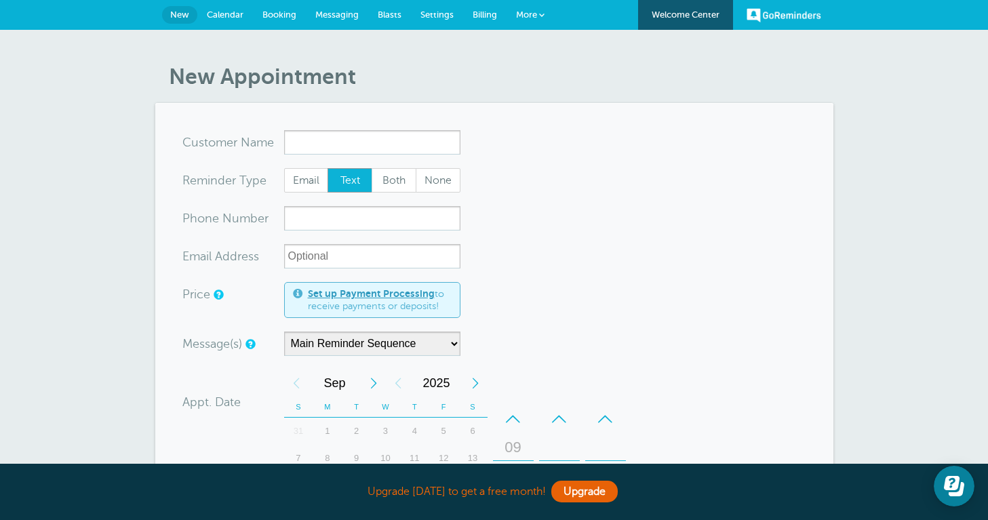
click at [537, 12] on link "More" at bounding box center [529, 15] width 47 height 30
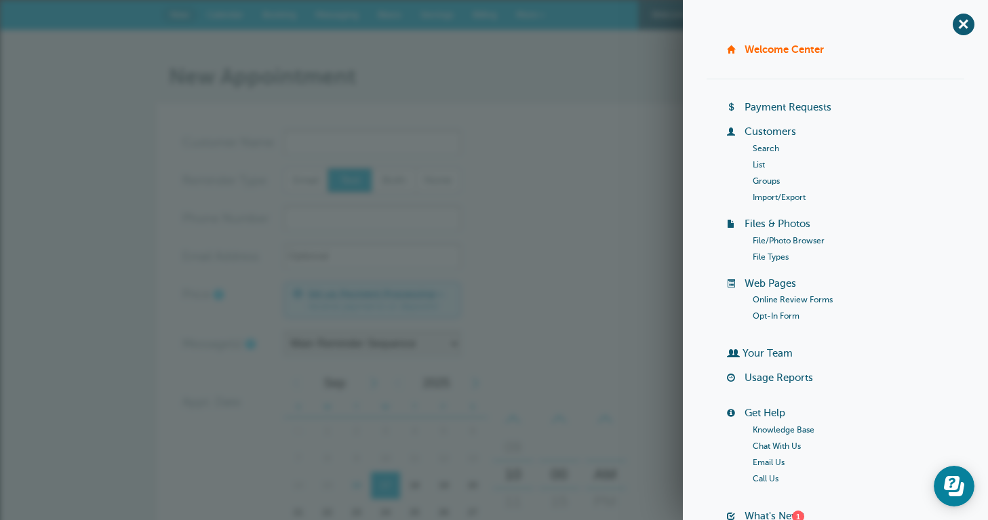
click at [791, 50] on link "Welcome Center" at bounding box center [783, 49] width 79 height 12
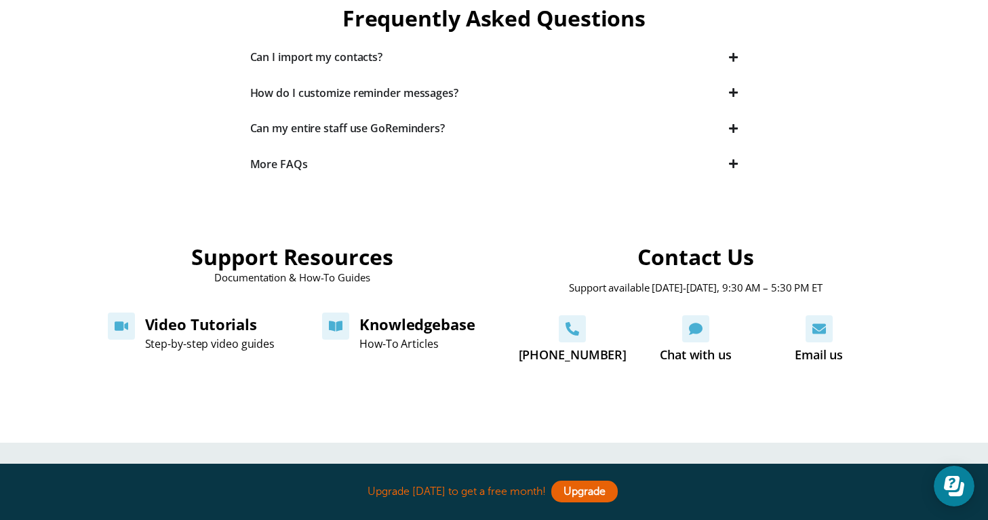
scroll to position [426, 0]
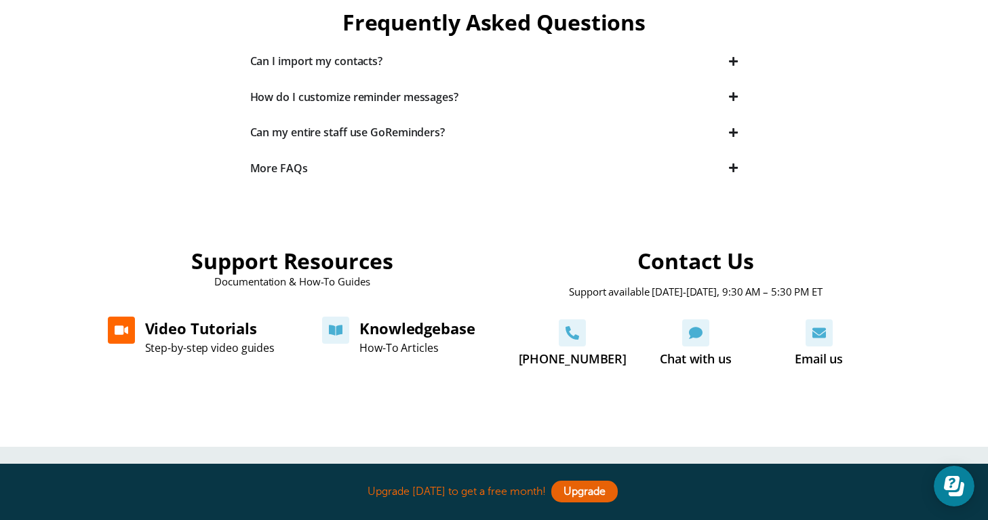
click at [149, 328] on link "Video Tutorials" at bounding box center [201, 328] width 113 height 20
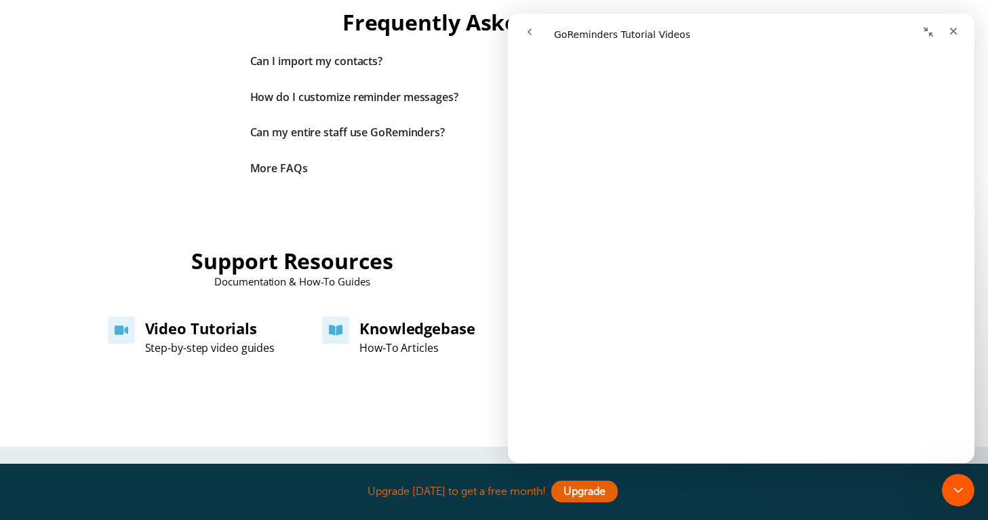
scroll to position [4410, 0]
click at [953, 29] on icon "Close" at bounding box center [953, 31] width 11 height 11
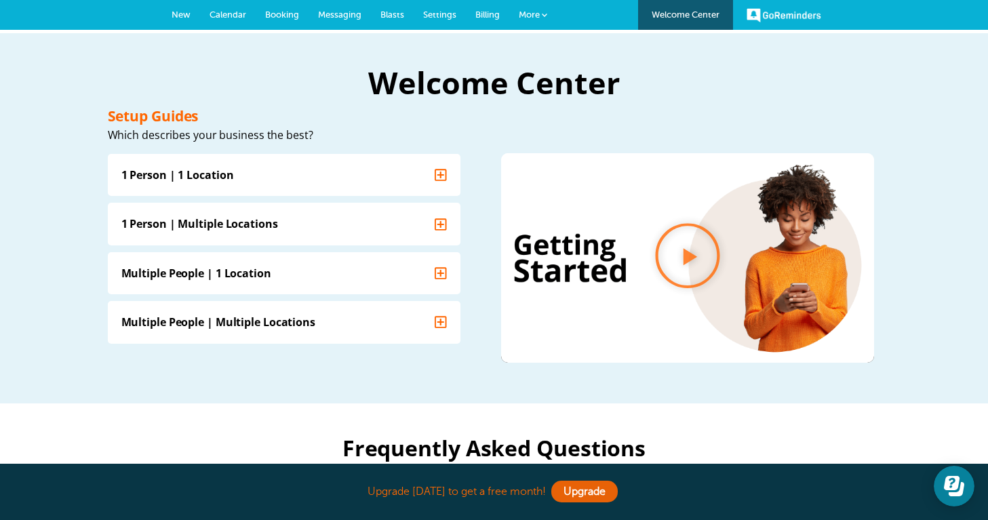
scroll to position [0, 0]
click at [778, 18] on link "GoReminders" at bounding box center [783, 15] width 75 height 30
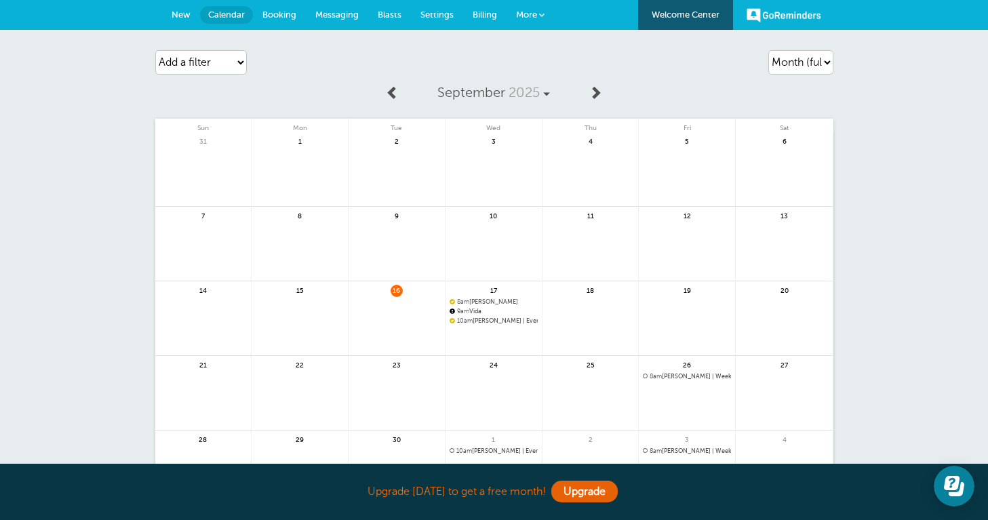
click at [697, 17] on link "Welcome Center" at bounding box center [685, 15] width 95 height 30
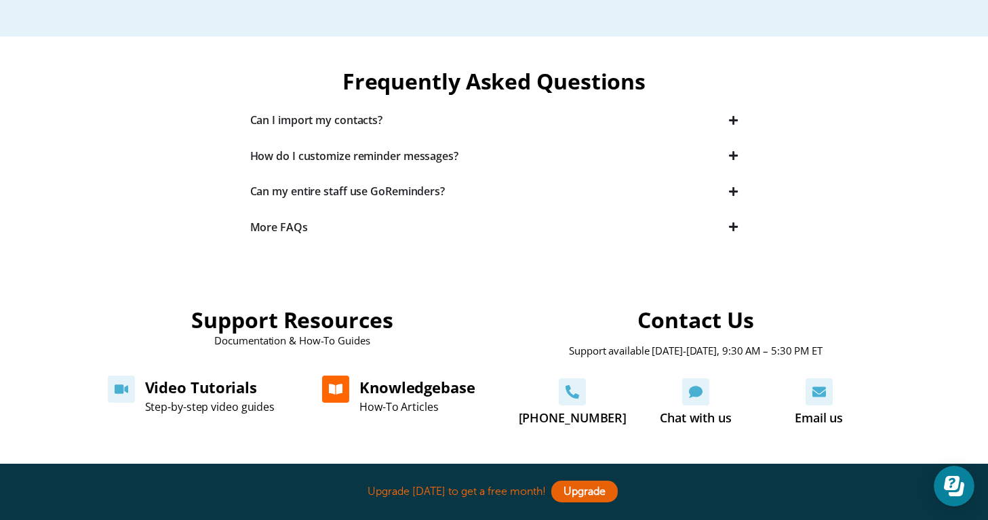
scroll to position [368, 0]
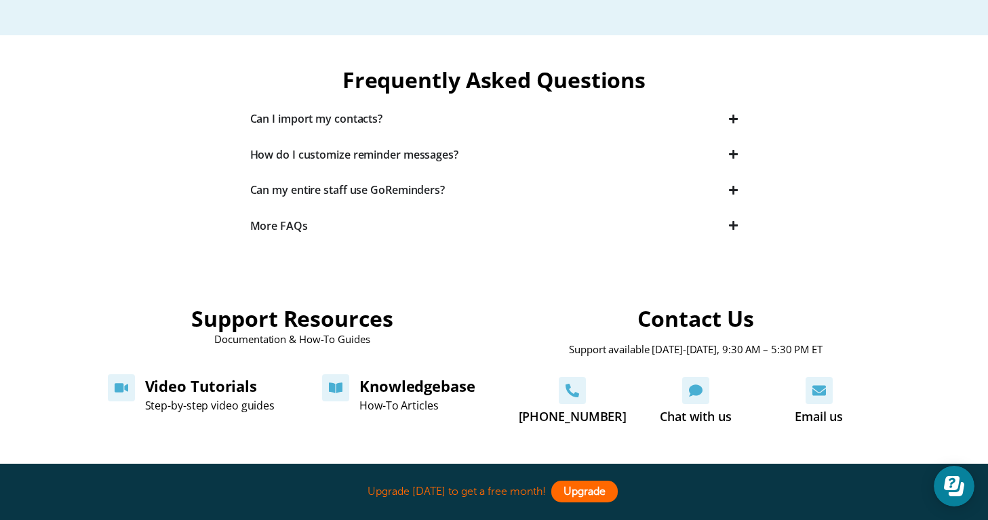
click at [576, 495] on link "Upgrade" at bounding box center [584, 492] width 66 height 22
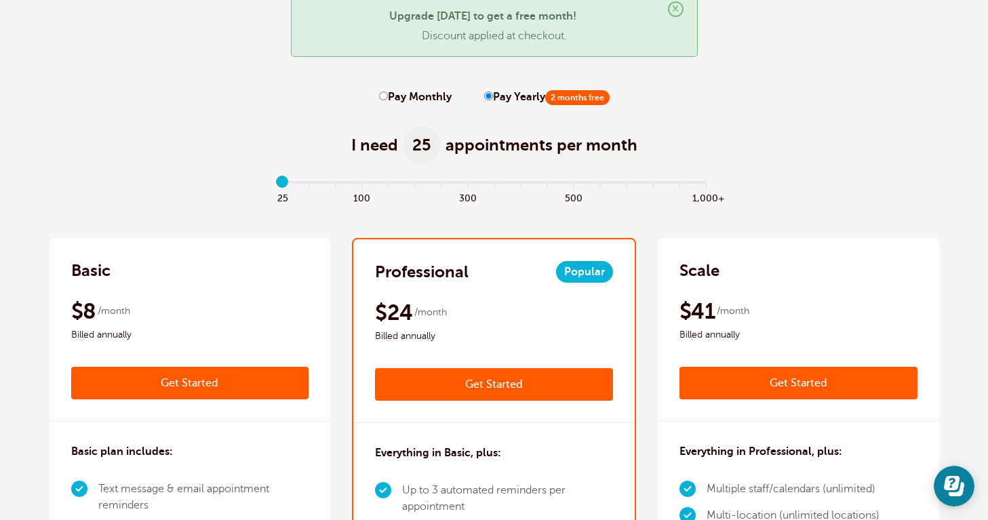
scroll to position [76, 0]
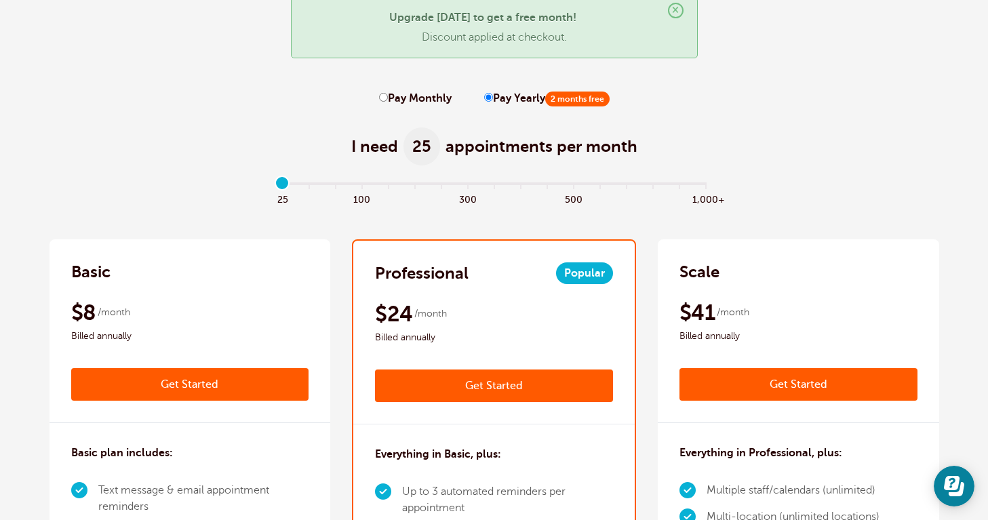
click at [388, 100] on label "Pay Monthly" at bounding box center [415, 98] width 73 height 13
click at [388, 100] on input "Pay Monthly" at bounding box center [383, 97] width 9 height 9
radio input "true"
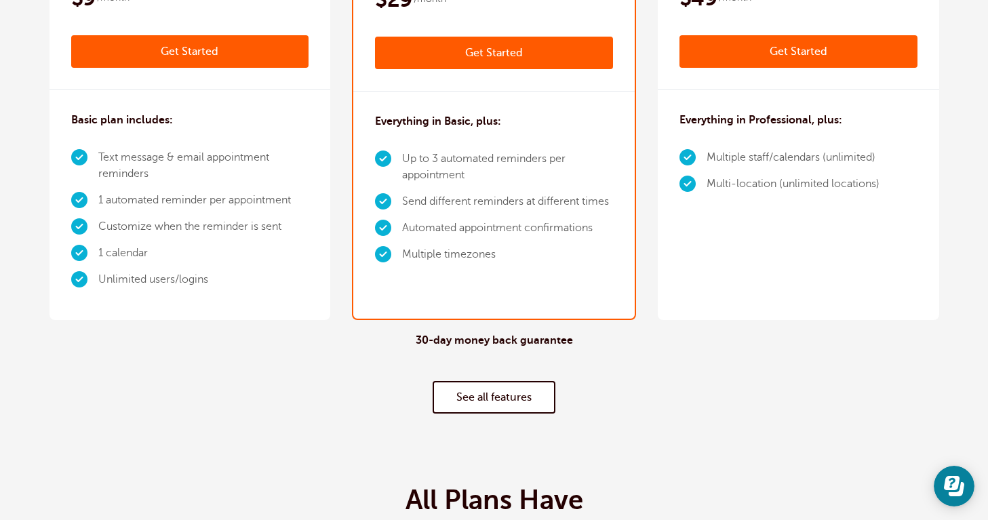
scroll to position [396, 0]
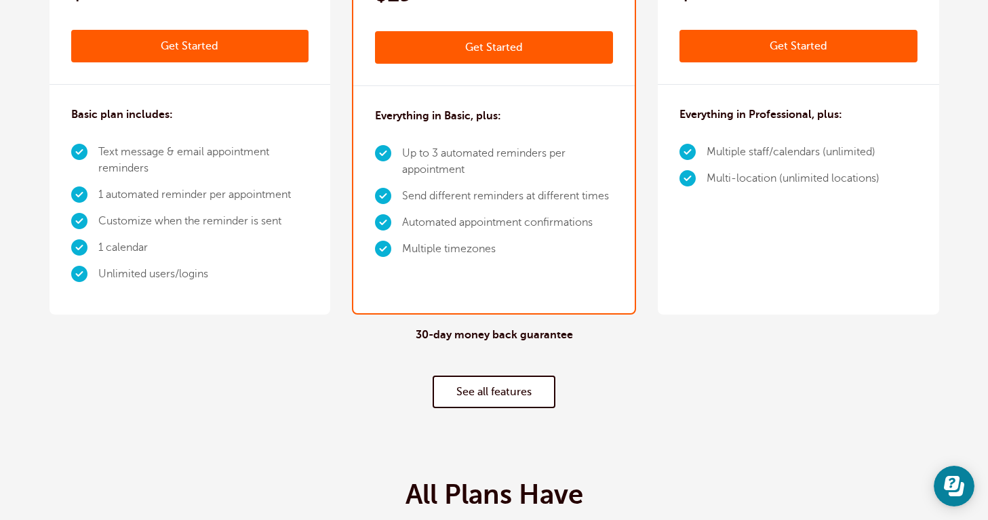
click at [488, 260] on li "Multiple timezones" at bounding box center [507, 249] width 211 height 26
click at [489, 47] on link "Get Started" at bounding box center [494, 47] width 238 height 33
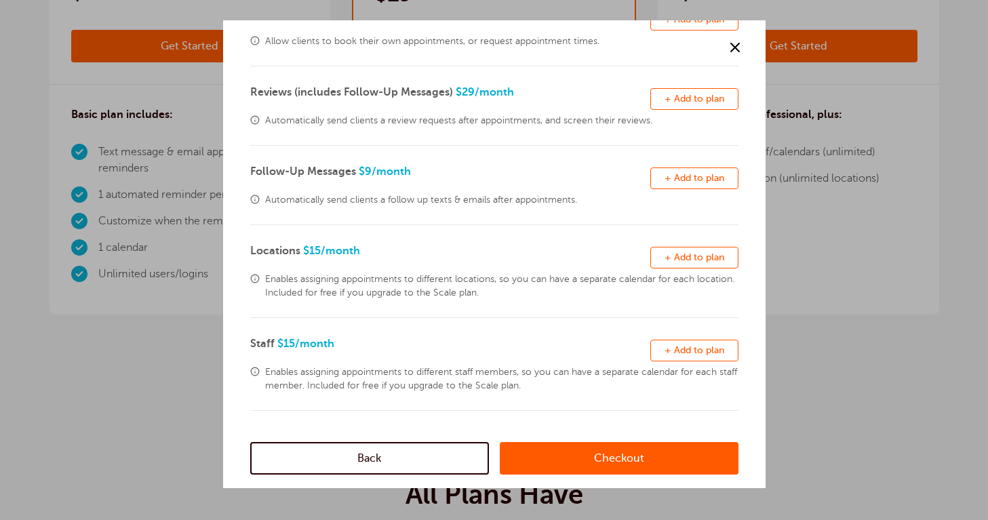
scroll to position [354, 0]
